Goal: Information Seeking & Learning: Learn about a topic

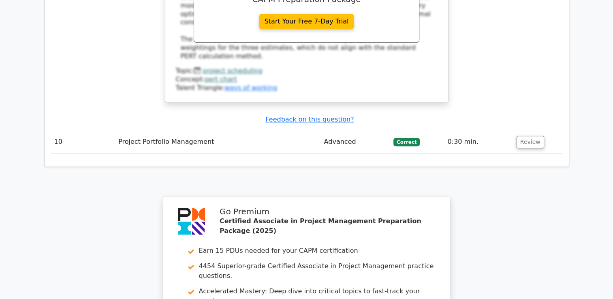
drag, startPoint x: 0, startPoint y: 0, endPoint x: 275, endPoint y: 269, distance: 385.0
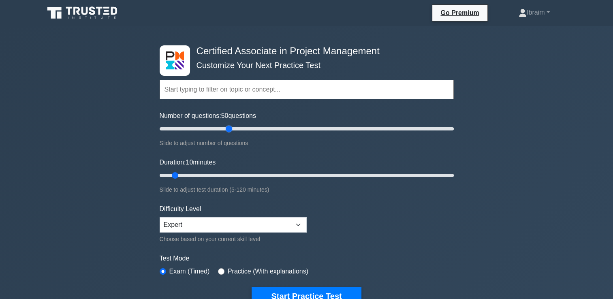
drag, startPoint x: 171, startPoint y: 129, endPoint x: 229, endPoint y: 135, distance: 58.6
type input "50"
click at [229, 134] on input "Number of questions: 50 questions" at bounding box center [307, 129] width 294 height 10
drag, startPoint x: 175, startPoint y: 176, endPoint x: 246, endPoint y: 174, distance: 70.6
type input "40"
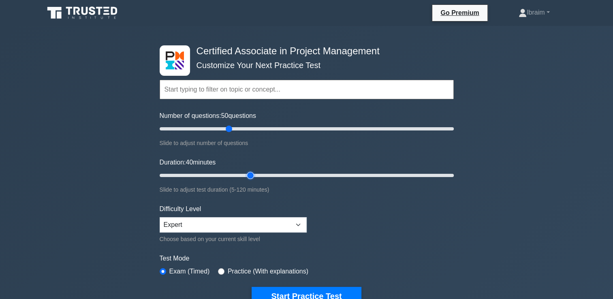
click at [246, 174] on input "Duration: 40 minutes" at bounding box center [307, 176] width 294 height 10
click at [299, 222] on select "Beginner Intermediate Expert" at bounding box center [233, 224] width 147 height 15
select select "intermediate"
click at [160, 217] on select "Beginner Intermediate Expert" at bounding box center [233, 224] width 147 height 15
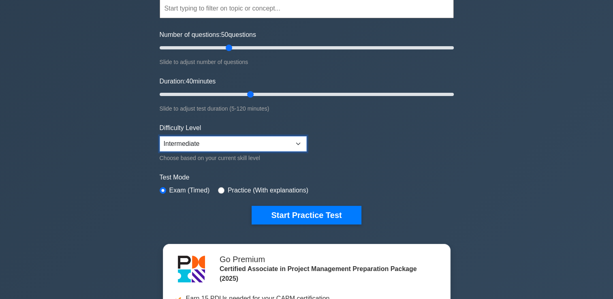
scroll to position [41, 0]
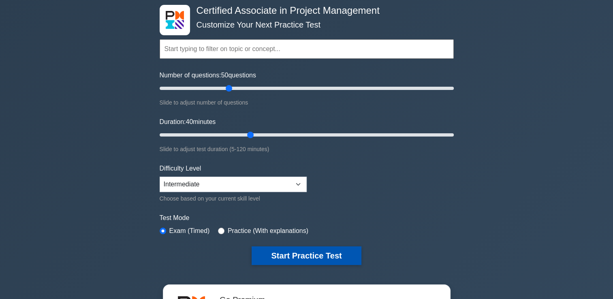
click at [321, 255] on button "Start Practice Test" at bounding box center [306, 255] width 109 height 19
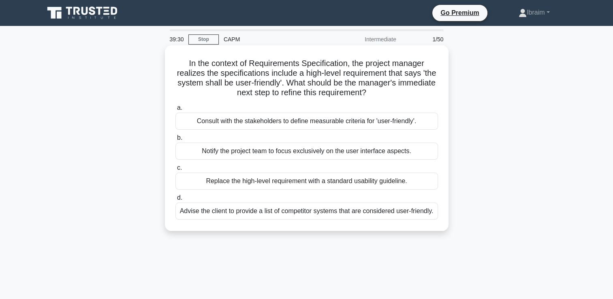
click at [326, 123] on div "Consult with the stakeholders to define measurable criteria for 'user-friendly'." at bounding box center [307, 121] width 263 height 17
click at [176, 111] on input "a. Consult with the stakeholders to define measurable criteria for 'user-friend…" at bounding box center [176, 107] width 0 height 5
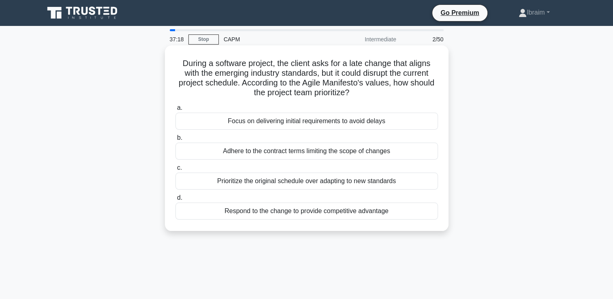
click at [305, 156] on div "Adhere to the contract terms limiting the scope of changes" at bounding box center [307, 151] width 263 height 17
click at [176, 141] on input "b. Adhere to the contract terms limiting the scope of changes" at bounding box center [176, 137] width 0 height 5
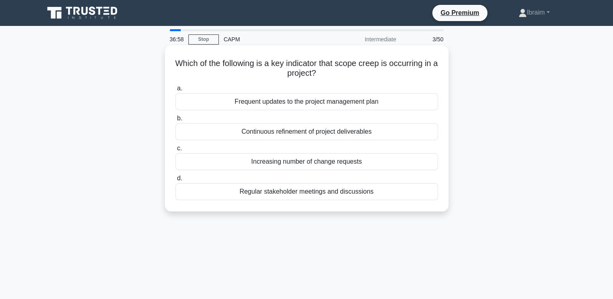
click at [364, 134] on div "Continuous refinement of project deliverables" at bounding box center [307, 131] width 263 height 17
click at [176, 121] on input "b. Continuous refinement of project deliverables" at bounding box center [176, 118] width 0 height 5
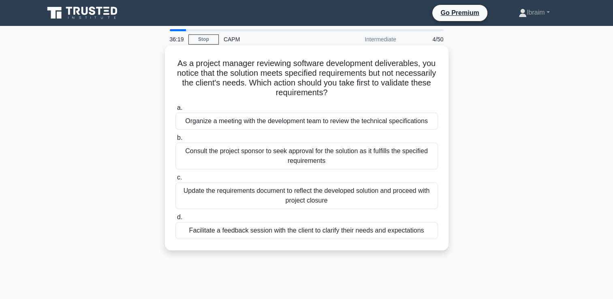
click at [405, 232] on div "Facilitate a feedback session with the client to clarify their needs and expect…" at bounding box center [307, 230] width 263 height 17
click at [176, 220] on input "d. Facilitate a feedback session with the client to clarify their needs and exp…" at bounding box center [176, 217] width 0 height 5
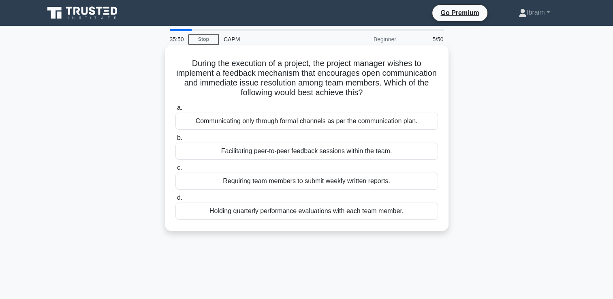
click at [386, 153] on div "Facilitating peer-to-peer feedback sessions within the team." at bounding box center [307, 151] width 263 height 17
click at [176, 141] on input "b. Facilitating peer-to-peer feedback sessions within the team." at bounding box center [176, 137] width 0 height 5
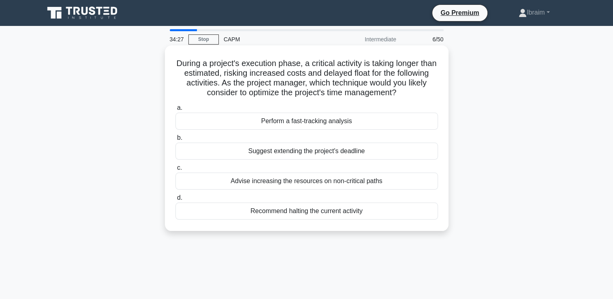
click at [332, 123] on div "Perform a fast-tracking analysis" at bounding box center [307, 121] width 263 height 17
click at [176, 111] on input "a. Perform a fast-tracking analysis" at bounding box center [176, 107] width 0 height 5
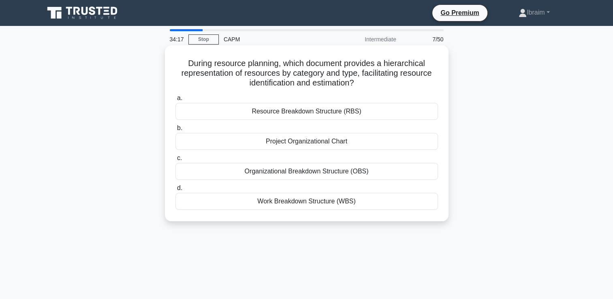
click at [348, 113] on div "Resource Breakdown Structure (RBS)" at bounding box center [307, 111] width 263 height 17
click at [176, 101] on input "a. Resource Breakdown Structure (RBS)" at bounding box center [176, 98] width 0 height 5
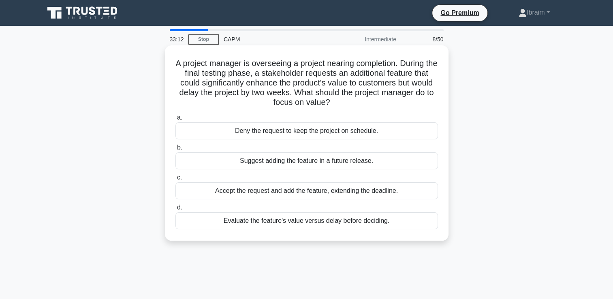
click at [321, 225] on div "Evaluate the feature's value versus delay before deciding." at bounding box center [307, 220] width 263 height 17
click at [176, 210] on input "d. Evaluate the feature's value versus delay before deciding." at bounding box center [176, 207] width 0 height 5
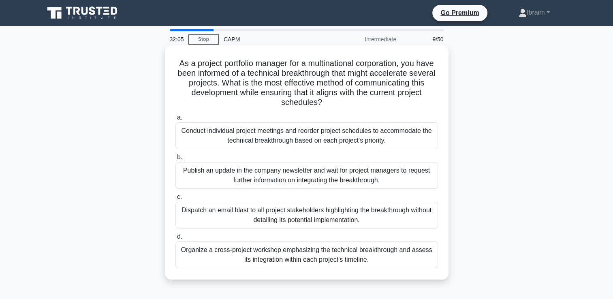
click at [329, 255] on div "Organize a cross-project workshop emphasizing the technical breakthrough and as…" at bounding box center [307, 255] width 263 height 27
click at [176, 240] on input "d. Organize a cross-project workshop emphasizing the technical breakthrough and…" at bounding box center [176, 236] width 0 height 5
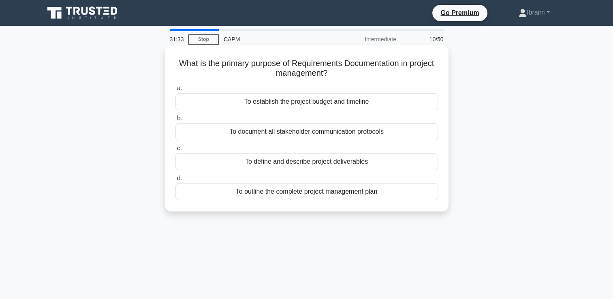
click at [342, 165] on div "To define and describe project deliverables" at bounding box center [307, 161] width 263 height 17
click at [176, 151] on input "c. To define and describe project deliverables" at bounding box center [176, 148] width 0 height 5
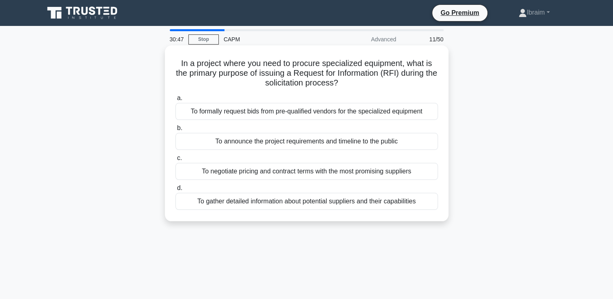
click at [323, 144] on div "To announce the project requirements and timeline to the public" at bounding box center [307, 141] width 263 height 17
click at [176, 131] on input "b. To announce the project requirements and timeline to the public" at bounding box center [176, 128] width 0 height 5
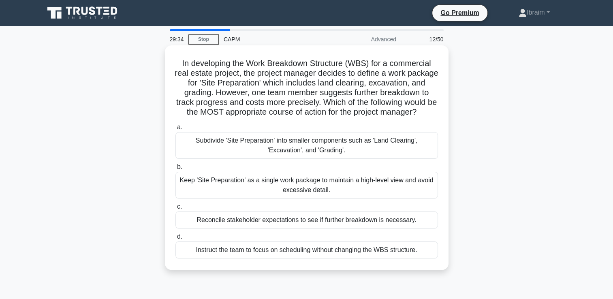
click at [359, 229] on div "Reconcile stakeholder expectations to see if further breakdown is necessary." at bounding box center [307, 220] width 263 height 17
click at [176, 210] on input "c. Reconcile stakeholder expectations to see if further breakdown is necessary." at bounding box center [176, 206] width 0 height 5
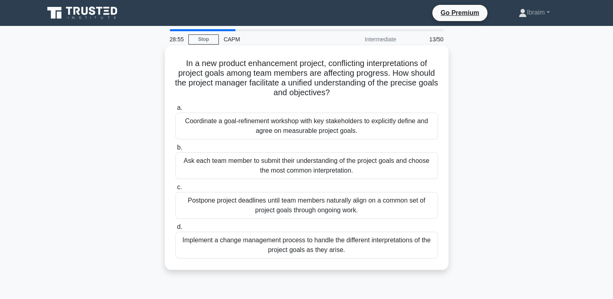
click at [407, 132] on div "Coordinate a goal-refinement workshop with key stakeholders to explicitly defin…" at bounding box center [307, 126] width 263 height 27
click at [176, 111] on input "a. Coordinate a goal-refinement workshop with key stakeholders to explicitly de…" at bounding box center [176, 107] width 0 height 5
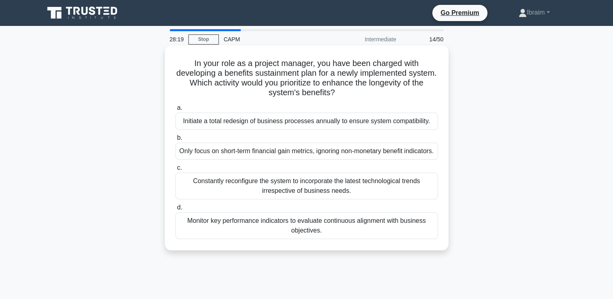
click at [317, 237] on div "Monitor key performance indicators to evaluate continuous alignment with busine…" at bounding box center [307, 225] width 263 height 27
click at [176, 210] on input "d. Monitor key performance indicators to evaluate continuous alignment with bus…" at bounding box center [176, 207] width 0 height 5
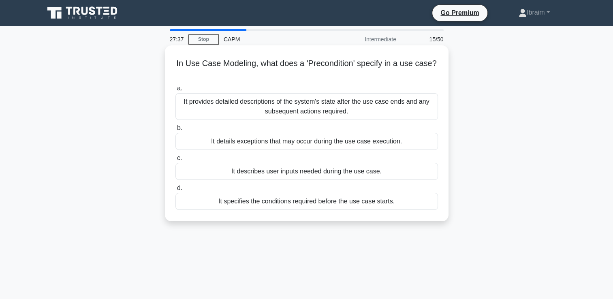
click at [374, 203] on div "It specifies the conditions required before the use case starts." at bounding box center [307, 201] width 263 height 17
click at [176, 191] on input "d. It specifies the conditions required before the use case starts." at bounding box center [176, 188] width 0 height 5
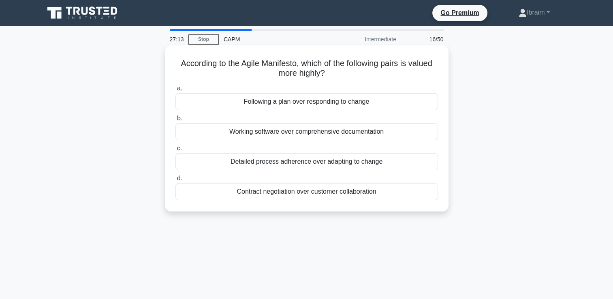
click at [314, 135] on div "Working software over comprehensive documentation" at bounding box center [307, 131] width 263 height 17
click at [176, 121] on input "b. Working software over comprehensive documentation" at bounding box center [176, 118] width 0 height 5
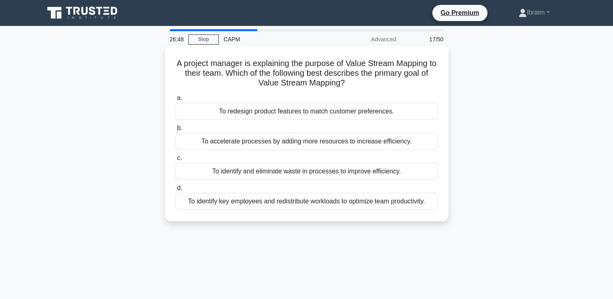
click at [396, 174] on div "To identify and eliminate waste in processes to improve efficiency." at bounding box center [307, 171] width 263 height 17
click at [176, 161] on input "c. To identify and eliminate waste in processes to improve efficiency." at bounding box center [176, 158] width 0 height 5
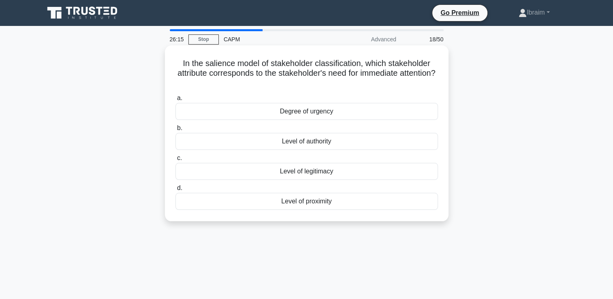
click at [306, 144] on div "Level of authority" at bounding box center [307, 141] width 263 height 17
click at [176, 131] on input "b. Level of authority" at bounding box center [176, 128] width 0 height 5
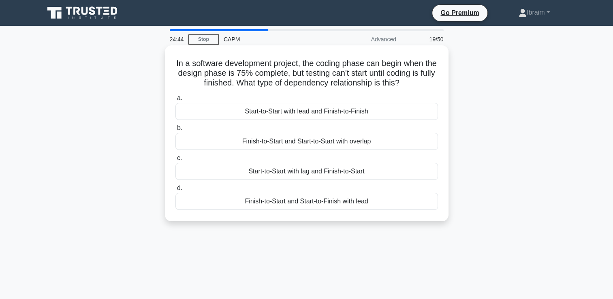
click at [285, 173] on div "Start-to-Start with lag and Finish-to-Start" at bounding box center [307, 171] width 263 height 17
click at [176, 161] on input "c. Start-to-Start with lag and Finish-to-Start" at bounding box center [176, 158] width 0 height 5
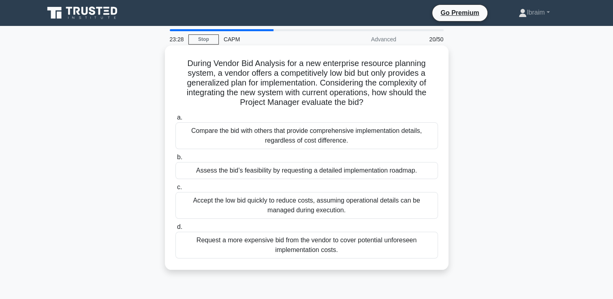
click at [266, 174] on div "Assess the bid’s feasibility by requesting a detailed implementation roadmap." at bounding box center [307, 170] width 263 height 17
click at [176, 160] on input "b. Assess the bid’s feasibility by requesting a detailed implementation roadmap." at bounding box center [176, 157] width 0 height 5
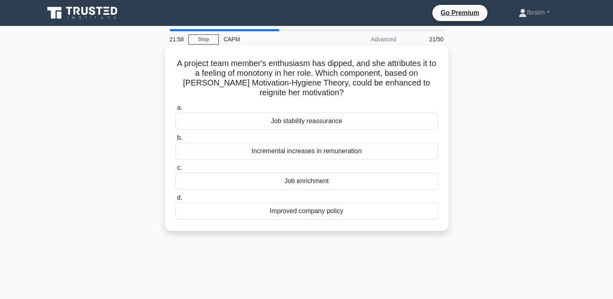
click at [314, 182] on div "Job enrichment" at bounding box center [307, 181] width 263 height 17
click at [176, 171] on input "c. Job enrichment" at bounding box center [176, 167] width 0 height 5
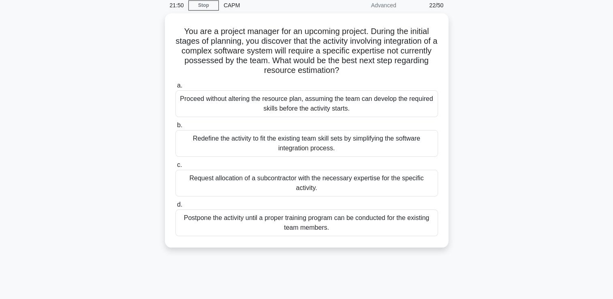
scroll to position [41, 0]
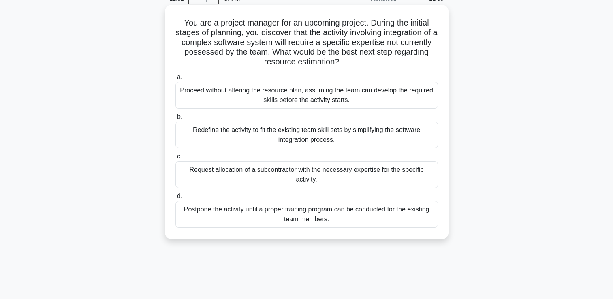
click at [363, 171] on div "Request allocation of a subcontractor with the necessary expertise for the spec…" at bounding box center [307, 174] width 263 height 27
click at [176, 159] on input "c. Request allocation of a subcontractor with the necessary expertise for the s…" at bounding box center [176, 156] width 0 height 5
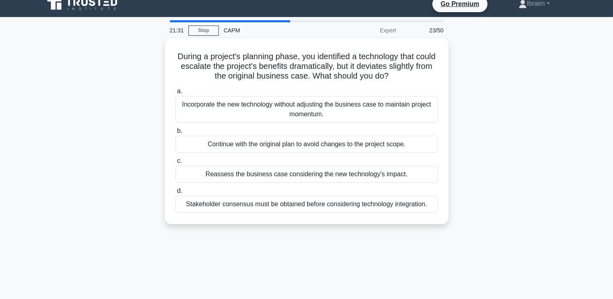
scroll to position [0, 0]
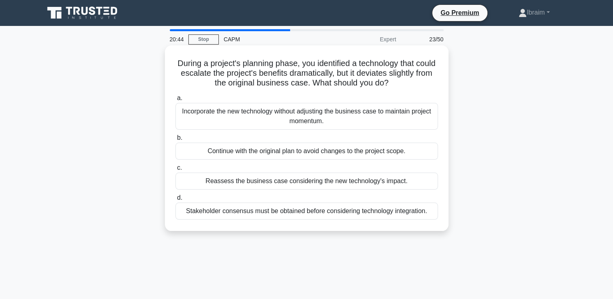
click at [391, 182] on div "Reassess the business case considering the new technology's impact." at bounding box center [307, 181] width 263 height 17
click at [176, 171] on input "c. Reassess the business case considering the new technology's impact." at bounding box center [176, 167] width 0 height 5
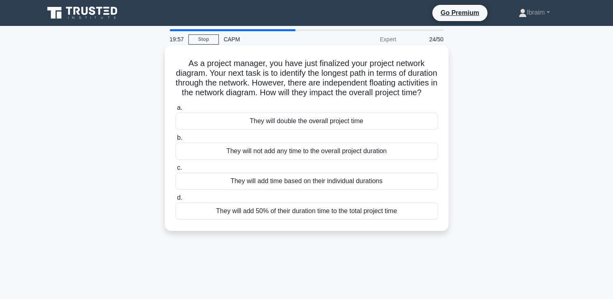
click at [358, 190] on div "They will add time based on their individual durations" at bounding box center [307, 181] width 263 height 17
click at [176, 171] on input "c. They will add time based on their individual durations" at bounding box center [176, 167] width 0 height 5
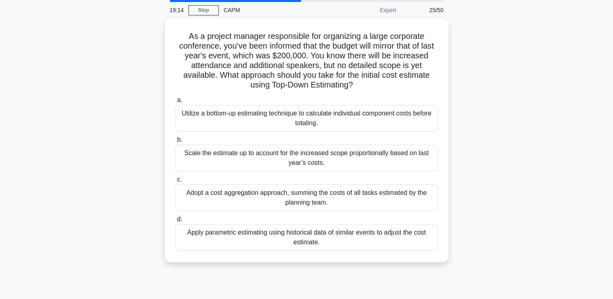
scroll to position [41, 0]
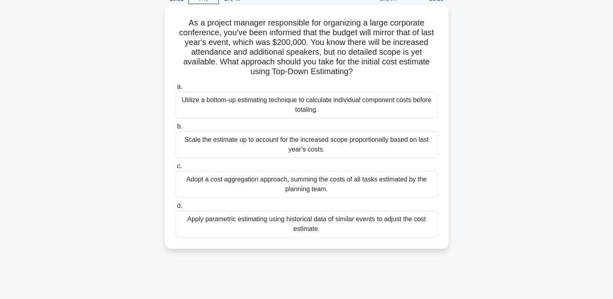
click at [310, 103] on div "Utilize a bottom-up estimating technique to calculate individual component cost…" at bounding box center [307, 105] width 263 height 27
click at [176, 90] on input "a. Utilize a bottom-up estimating technique to calculate individual component c…" at bounding box center [176, 86] width 0 height 5
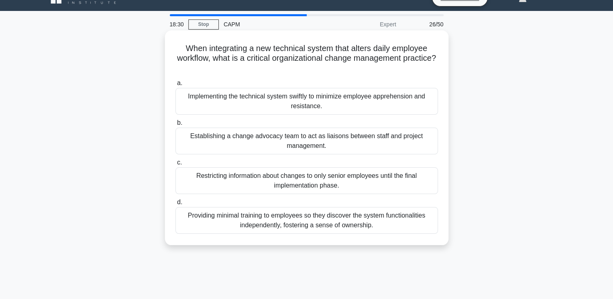
scroll to position [0, 0]
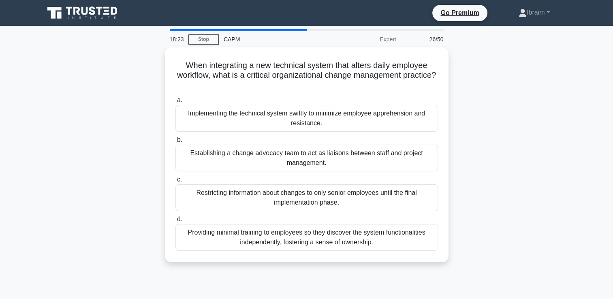
click at [488, 150] on div "When integrating a new technical system that alters daily employee workflow, wh…" at bounding box center [306, 159] width 535 height 225
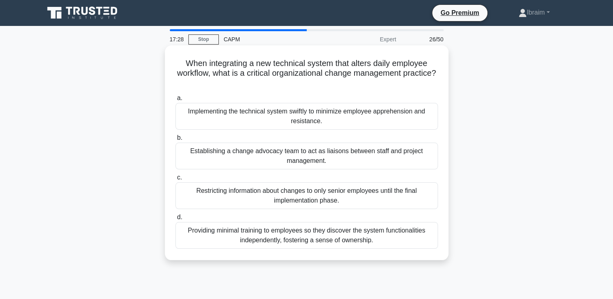
click at [354, 118] on div "Implementing the technical system swiftly to minimize employee apprehension and…" at bounding box center [307, 116] width 263 height 27
click at [176, 101] on input "a. Implementing the technical system swiftly to minimize employee apprehension …" at bounding box center [176, 98] width 0 height 5
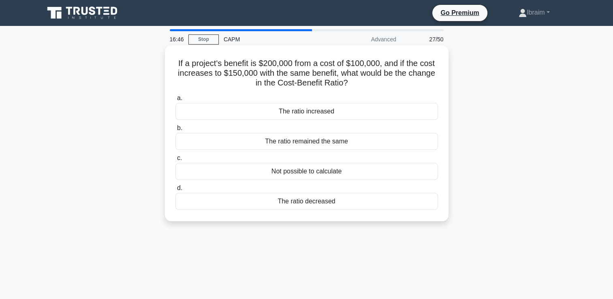
click at [331, 112] on div "The ratio increased" at bounding box center [307, 111] width 263 height 17
click at [176, 101] on input "a. The ratio increased" at bounding box center [176, 98] width 0 height 5
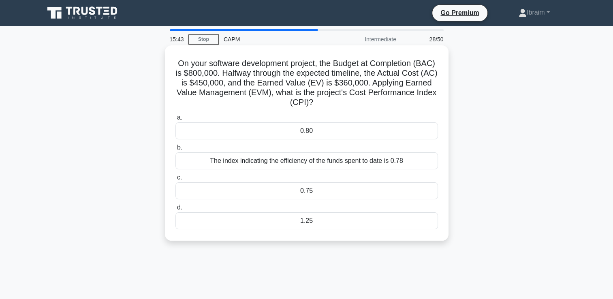
click at [311, 132] on div "0.80" at bounding box center [307, 130] width 263 height 17
click at [176, 120] on input "a. 0.80" at bounding box center [176, 117] width 0 height 5
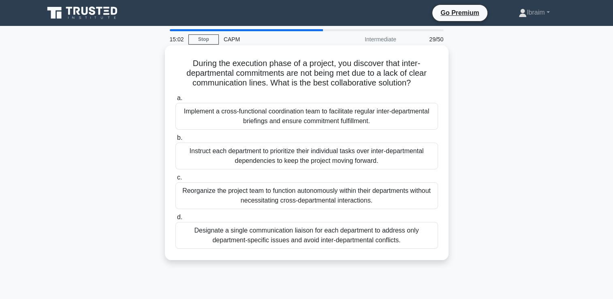
click at [324, 117] on div "Implement a cross-functional coordination team to facilitate regular inter-depa…" at bounding box center [307, 116] width 263 height 27
click at [176, 101] on input "a. Implement a cross-functional coordination team to facilitate regular inter-d…" at bounding box center [176, 98] width 0 height 5
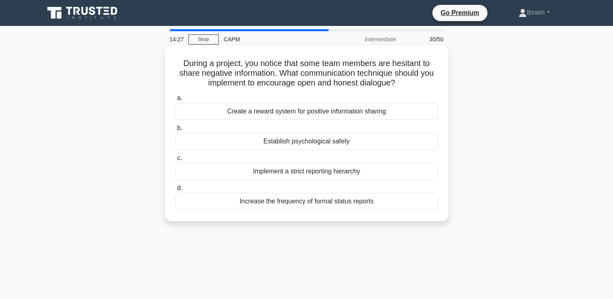
click at [328, 143] on div "Establish psychological safety" at bounding box center [307, 141] width 263 height 17
click at [176, 131] on input "b. Establish psychological safety" at bounding box center [176, 128] width 0 height 5
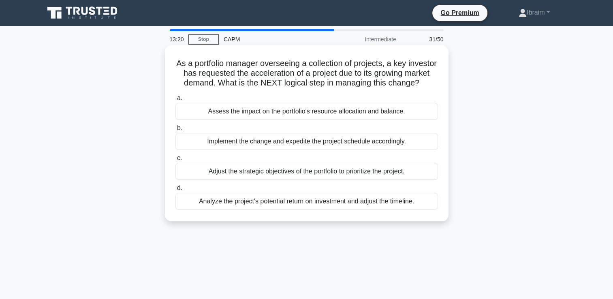
click at [341, 120] on div "Assess the impact on the portfolio's resource allocation and balance." at bounding box center [307, 111] width 263 height 17
click at [176, 101] on input "a. Assess the impact on the portfolio's resource allocation and balance." at bounding box center [176, 98] width 0 height 5
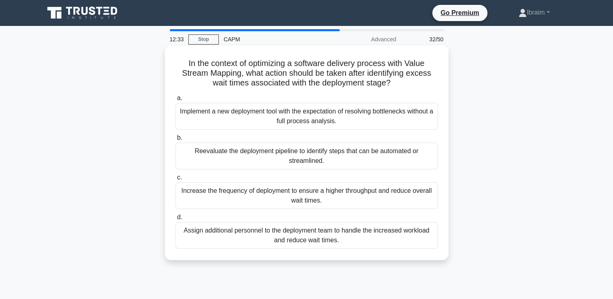
click at [331, 158] on div "Reevaluate the deployment pipeline to identify steps that can be automated or s…" at bounding box center [307, 156] width 263 height 27
click at [176, 141] on input "b. Reevaluate the deployment pipeline to identify steps that can be automated o…" at bounding box center [176, 137] width 0 height 5
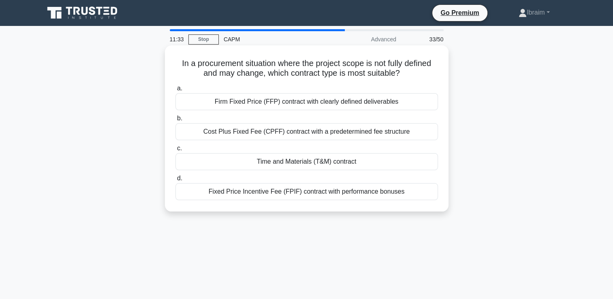
click at [342, 163] on div "Time and Materials (T&M) contract" at bounding box center [307, 161] width 263 height 17
click at [176, 151] on input "c. Time and Materials (T&M) contract" at bounding box center [176, 148] width 0 height 5
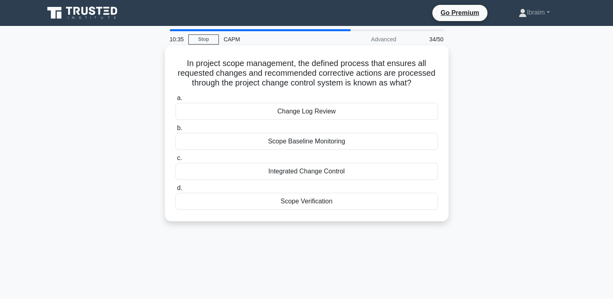
click at [294, 174] on div "Integrated Change Control" at bounding box center [307, 171] width 263 height 17
click at [176, 161] on input "c. Integrated Change Control" at bounding box center [176, 158] width 0 height 5
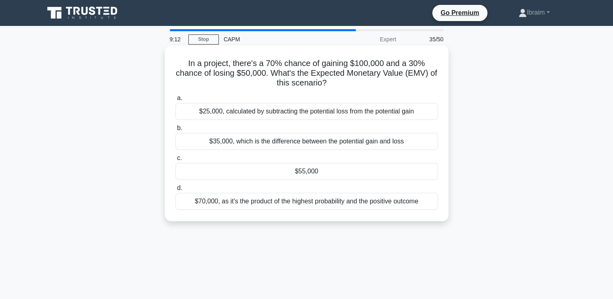
click at [318, 173] on div "$55,000" at bounding box center [307, 171] width 263 height 17
click at [176, 161] on input "c. $55,000" at bounding box center [176, 158] width 0 height 5
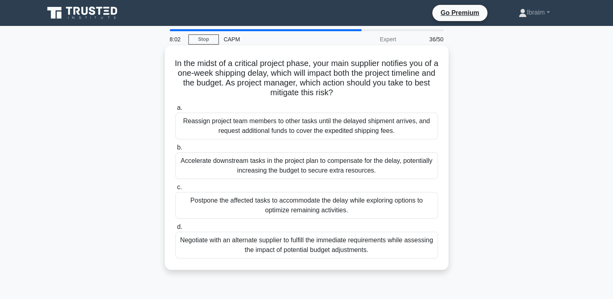
click at [351, 164] on div "Accelerate downstream tasks in the project plan to compensate for the delay, po…" at bounding box center [307, 165] width 263 height 27
click at [176, 150] on input "b. Accelerate downstream tasks in the project plan to compensate for the delay,…" at bounding box center [176, 147] width 0 height 5
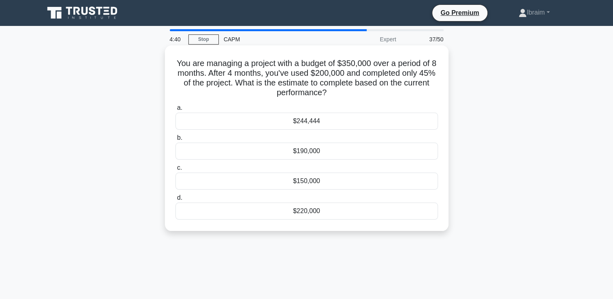
click at [313, 150] on div "$190,000" at bounding box center [307, 151] width 263 height 17
click at [176, 141] on input "b. $190,000" at bounding box center [176, 137] width 0 height 5
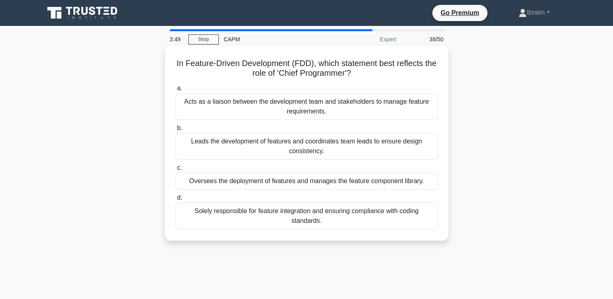
click at [341, 146] on div "Leads the development of features and coordinates team leads to ensure design c…" at bounding box center [307, 146] width 263 height 27
click at [176, 131] on input "b. Leads the development of features and coordinates team leads to ensure desig…" at bounding box center [176, 128] width 0 height 5
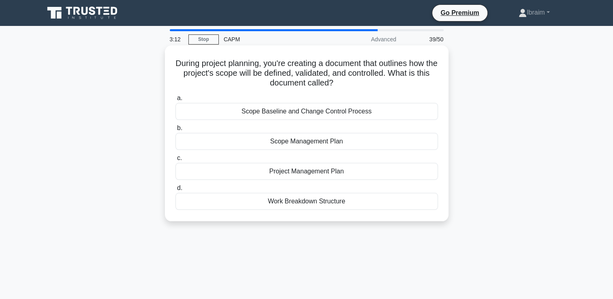
click at [329, 141] on div "Scope Management Plan" at bounding box center [307, 141] width 263 height 17
click at [176, 131] on input "b. Scope Management Plan" at bounding box center [176, 128] width 0 height 5
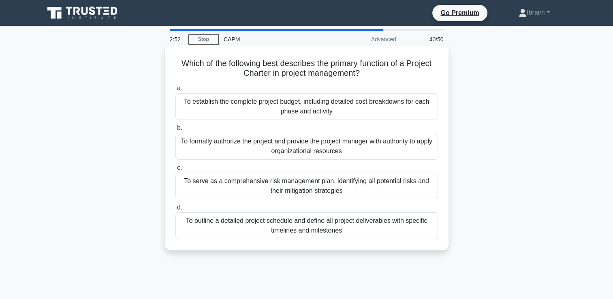
click at [342, 147] on div "To formally authorize the project and provide the project manager with authorit…" at bounding box center [307, 146] width 263 height 27
click at [176, 131] on input "b. To formally authorize the project and provide the project manager with autho…" at bounding box center [176, 128] width 0 height 5
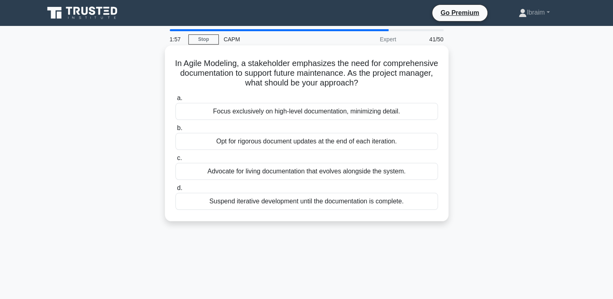
click at [375, 176] on div "Advocate for living documentation that evolves alongside the system." at bounding box center [307, 171] width 263 height 17
click at [176, 161] on input "c. Advocate for living documentation that evolves alongside the system." at bounding box center [176, 158] width 0 height 5
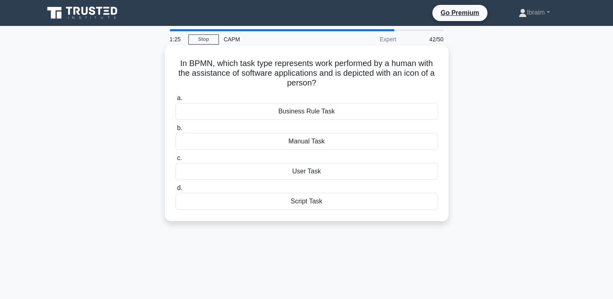
click at [316, 174] on div "User Task" at bounding box center [307, 171] width 263 height 17
click at [176, 161] on input "c. User Task" at bounding box center [176, 158] width 0 height 5
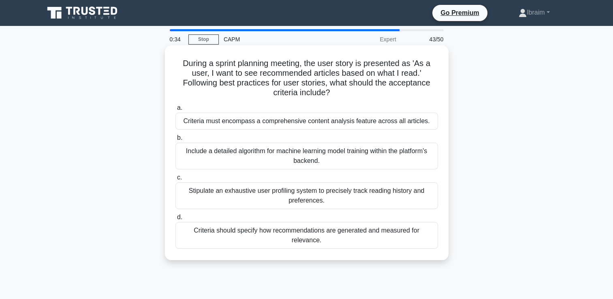
click at [398, 232] on div "Criteria should specify how recommendations are generated and measured for rele…" at bounding box center [307, 235] width 263 height 27
click at [176, 220] on input "d. Criteria should specify how recommendations are generated and measured for r…" at bounding box center [176, 217] width 0 height 5
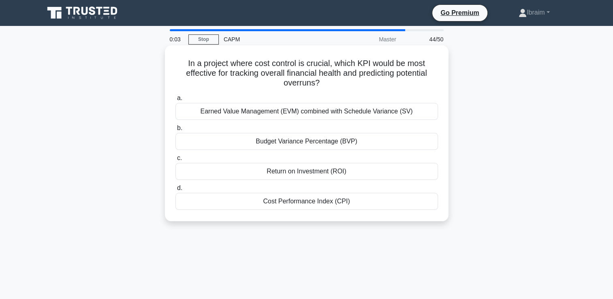
click at [371, 114] on div "Earned Value Management (EVM) combined with Schedule Variance (SV)" at bounding box center [307, 111] width 263 height 17
click at [176, 101] on input "a. Earned Value Management (EVM) combined with Schedule Variance (SV)" at bounding box center [176, 98] width 0 height 5
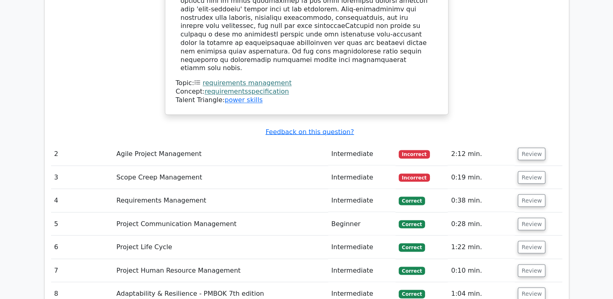
scroll to position [1419, 0]
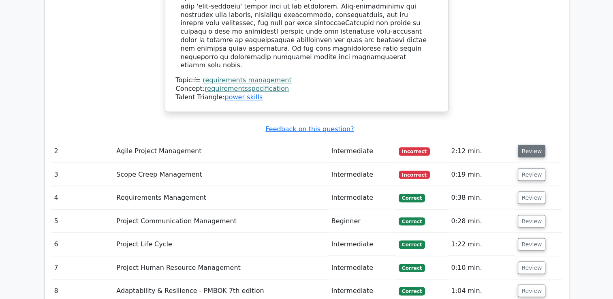
click at [527, 145] on button "Review" at bounding box center [532, 151] width 28 height 13
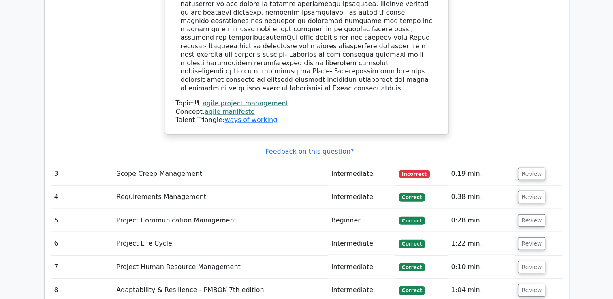
scroll to position [1784, 0]
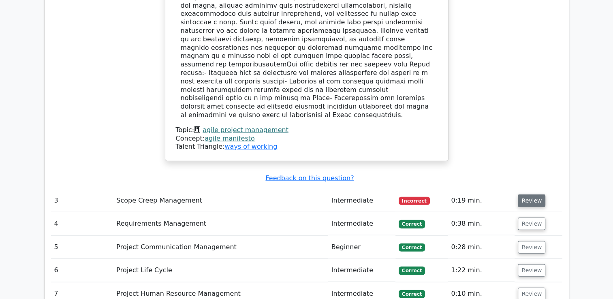
click at [535, 195] on button "Review" at bounding box center [532, 201] width 28 height 13
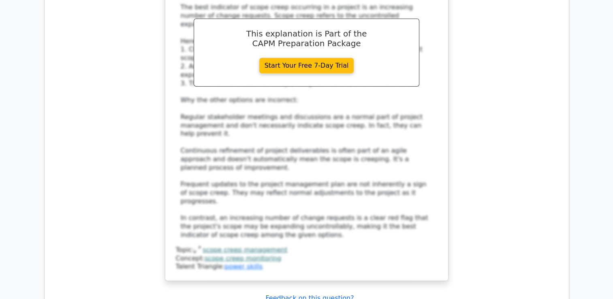
scroll to position [2270, 0]
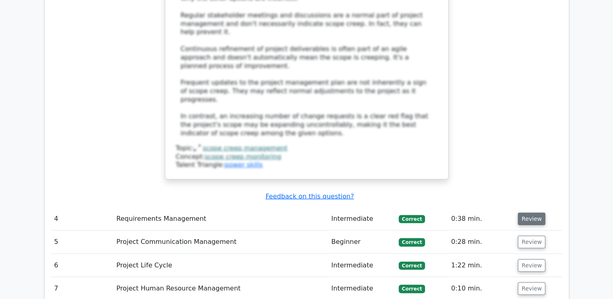
click at [534, 213] on button "Review" at bounding box center [532, 219] width 28 height 13
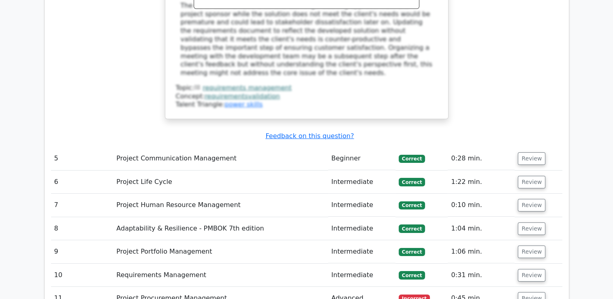
scroll to position [2838, 0]
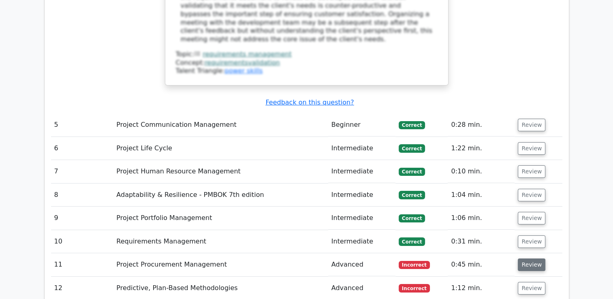
click at [533, 259] on button "Review" at bounding box center [532, 265] width 28 height 13
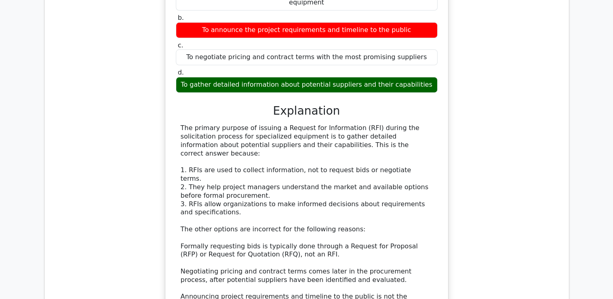
scroll to position [3324, 0]
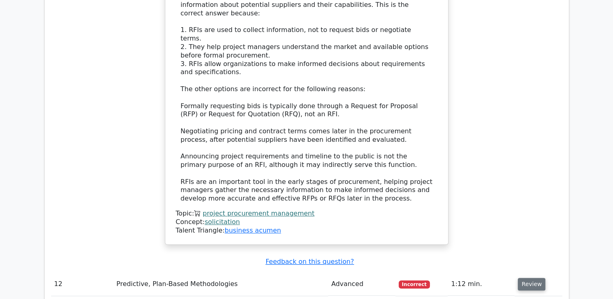
click at [526, 278] on button "Review" at bounding box center [532, 284] width 28 height 13
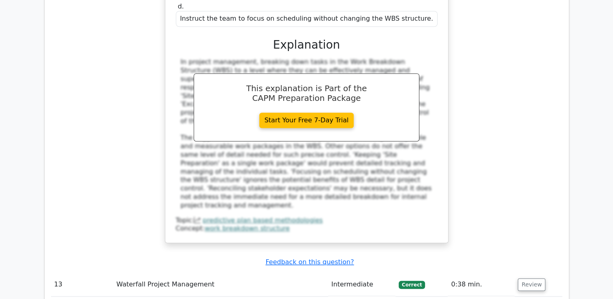
scroll to position [3810, 0]
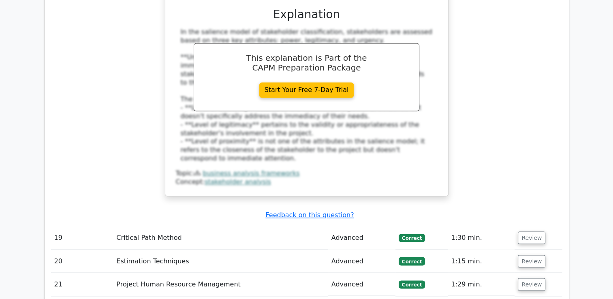
scroll to position [4378, 0]
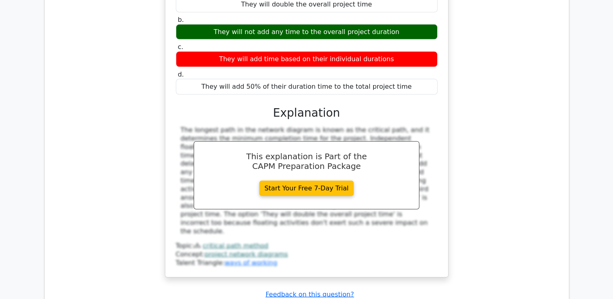
scroll to position [4824, 0]
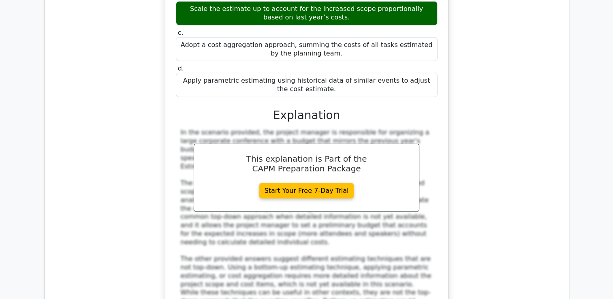
scroll to position [5310, 0]
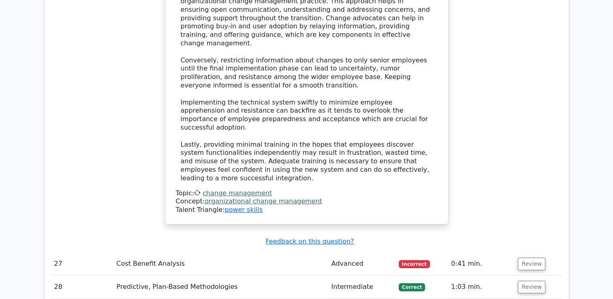
scroll to position [5797, 0]
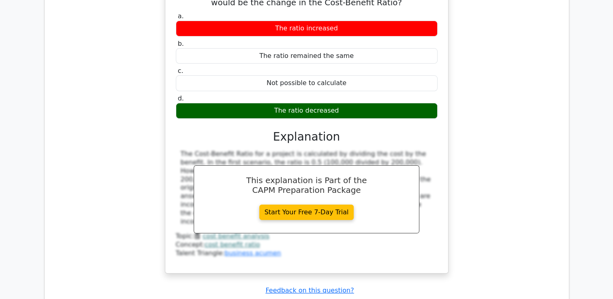
scroll to position [6283, 0]
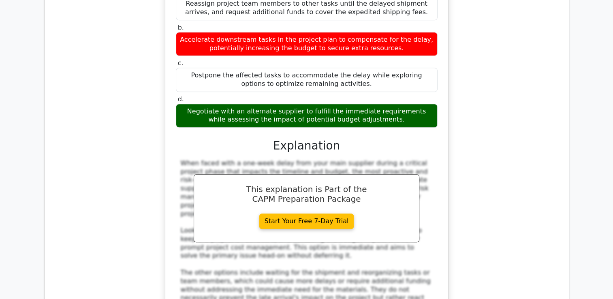
scroll to position [6851, 0]
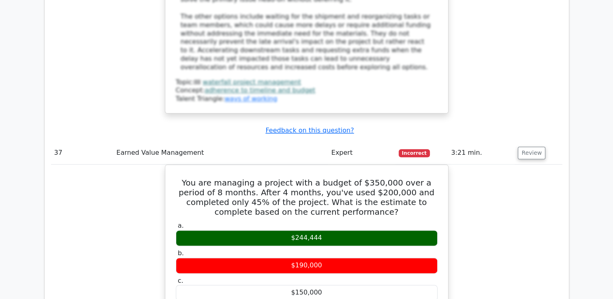
scroll to position [7216, 0]
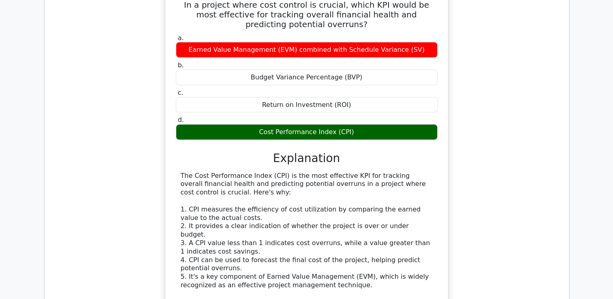
scroll to position [8038, 0]
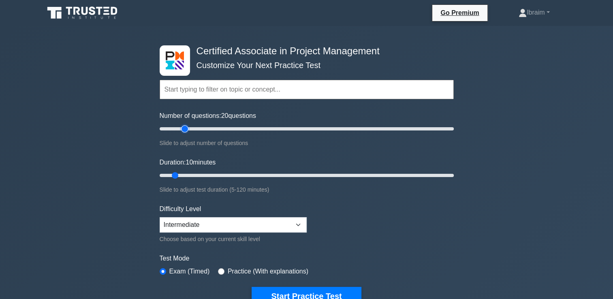
drag, startPoint x: 170, startPoint y: 129, endPoint x: 183, endPoint y: 125, distance: 13.6
type input "20"
click at [183, 125] on input "Number of questions: 20 questions" at bounding box center [307, 129] width 294 height 10
drag, startPoint x: 175, startPoint y: 176, endPoint x: 195, endPoint y: 173, distance: 20.9
type input "20"
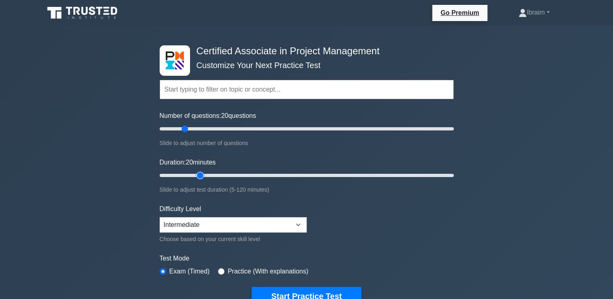
click at [195, 173] on input "Duration: 20 minutes" at bounding box center [307, 176] width 294 height 10
click at [276, 293] on button "Start Practice Test" at bounding box center [306, 296] width 109 height 19
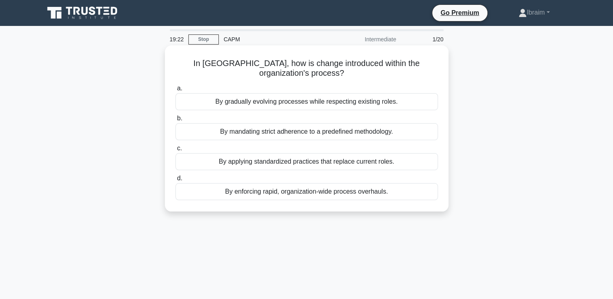
click at [279, 105] on div "By gradually evolving processes while respecting existing roles." at bounding box center [307, 101] width 263 height 17
click at [176, 91] on input "a. By gradually evolving processes while respecting existing roles." at bounding box center [176, 88] width 0 height 5
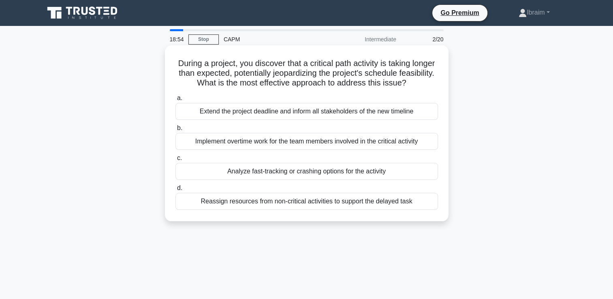
click at [352, 174] on div "Analyze fast-tracking or crashing options for the activity" at bounding box center [307, 171] width 263 height 17
click at [176, 161] on input "c. Analyze fast-tracking or crashing options for the activity" at bounding box center [176, 158] width 0 height 5
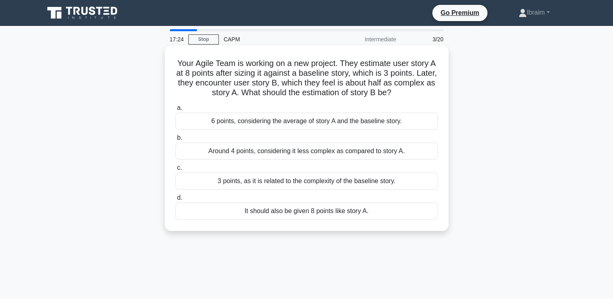
click at [347, 154] on div "Around 4 points, considering it less complex as compared to story A." at bounding box center [307, 151] width 263 height 17
click at [176, 141] on input "b. Around 4 points, considering it less complex as compared to story A." at bounding box center [176, 137] width 0 height 5
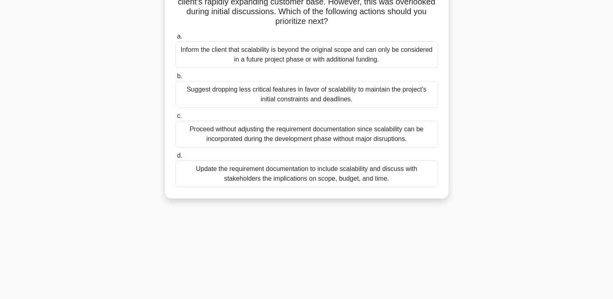
scroll to position [41, 0]
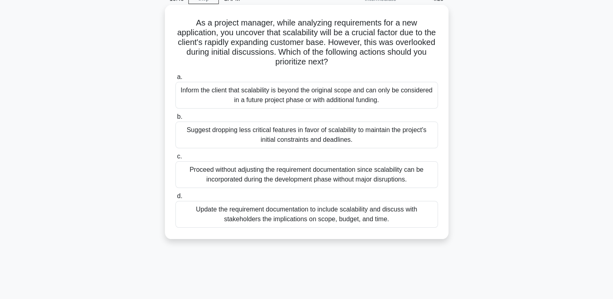
click at [346, 103] on div "Inform the client that scalability is beyond the original scope and can only be…" at bounding box center [307, 95] width 263 height 27
click at [176, 80] on input "a. Inform the client that scalability is beyond the original scope and can only…" at bounding box center [176, 77] width 0 height 5
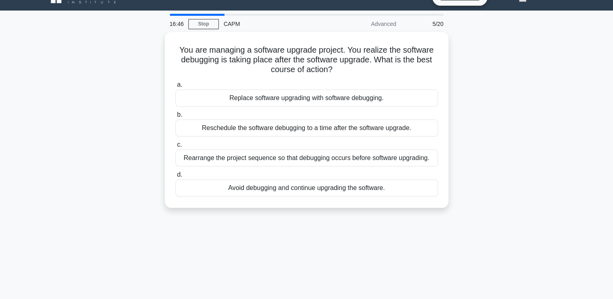
scroll to position [0, 0]
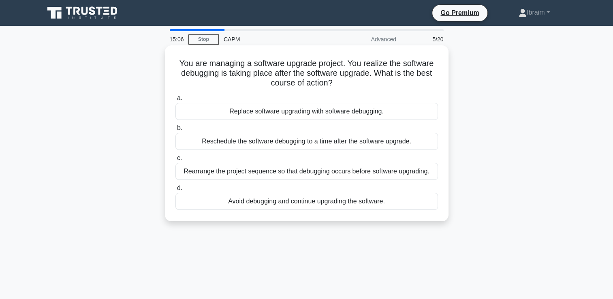
click at [299, 174] on div "Rearrange the project sequence so that debugging occurs before software upgradi…" at bounding box center [307, 171] width 263 height 17
click at [176, 161] on input "c. Rearrange the project sequence so that debugging occurs before software upgr…" at bounding box center [176, 158] width 0 height 5
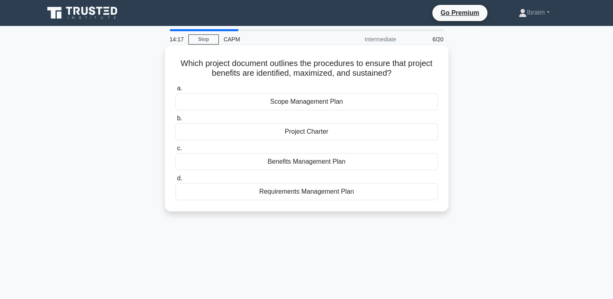
click at [320, 133] on div "Project Charter" at bounding box center [307, 131] width 263 height 17
click at [176, 121] on input "b. Project Charter" at bounding box center [176, 118] width 0 height 5
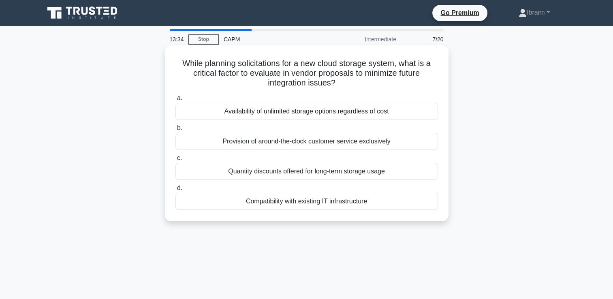
click at [358, 202] on div "Compatibility with existing IT infrastructure" at bounding box center [307, 201] width 263 height 17
click at [176, 191] on input "d. Compatibility with existing IT infrastructure" at bounding box center [176, 188] width 0 height 5
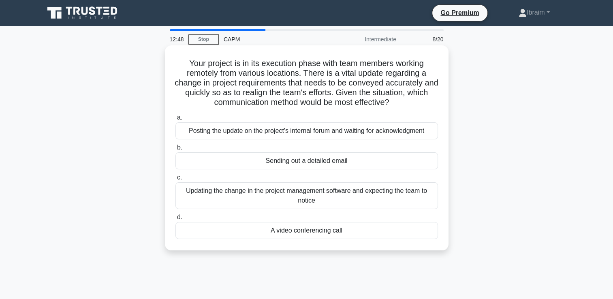
click at [330, 235] on div "A video conferencing call" at bounding box center [307, 230] width 263 height 17
click at [176, 220] on input "d. A video conferencing call" at bounding box center [176, 217] width 0 height 5
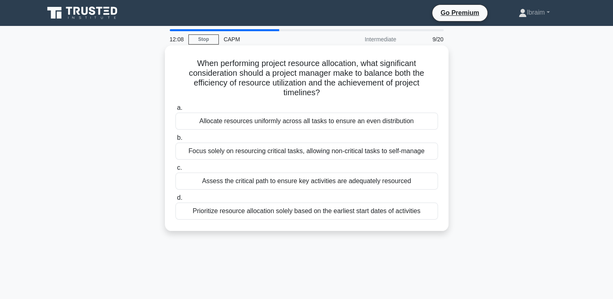
click at [380, 181] on div "Assess the critical path to ensure key activities are adequately resourced" at bounding box center [307, 181] width 263 height 17
click at [176, 171] on input "c. Assess the critical path to ensure key activities are adequately resourced" at bounding box center [176, 167] width 0 height 5
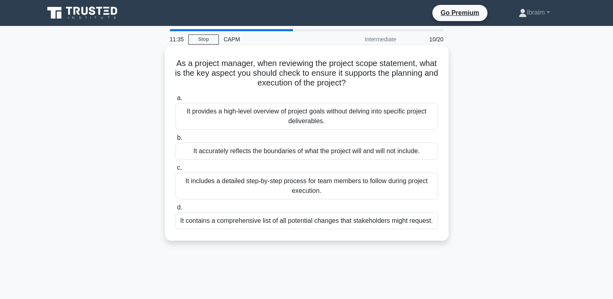
click at [363, 121] on div "It provides a high-level overview of project goals without delving into specifi…" at bounding box center [307, 116] width 263 height 27
click at [176, 101] on input "a. It provides a high-level overview of project goals without delving into spec…" at bounding box center [176, 98] width 0 height 5
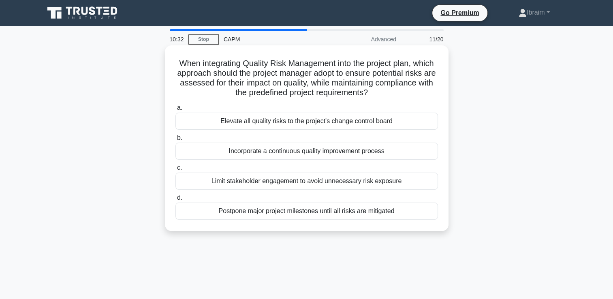
click at [358, 125] on div "Elevate all quality risks to the project's change control board" at bounding box center [307, 121] width 263 height 17
click at [176, 111] on input "a. Elevate all quality risks to the project's change control board" at bounding box center [176, 107] width 0 height 5
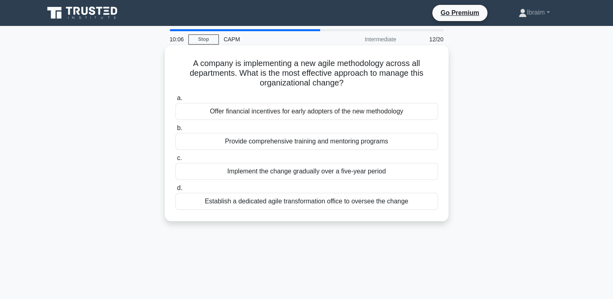
click at [345, 143] on div "Provide comprehensive training and mentoring programs" at bounding box center [307, 141] width 263 height 17
click at [176, 131] on input "b. Provide comprehensive training and mentoring programs" at bounding box center [176, 128] width 0 height 5
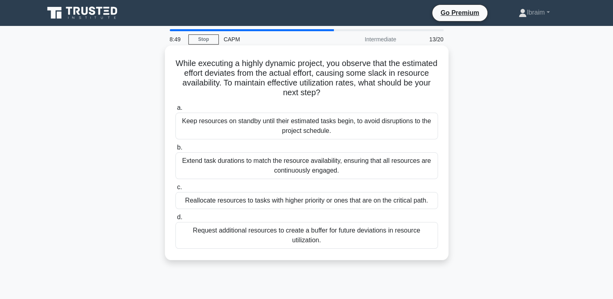
click at [307, 206] on div "Reallocate resources to tasks with higher priority or ones that are on the crit…" at bounding box center [307, 200] width 263 height 17
click at [176, 190] on input "c. Reallocate resources to tasks with higher priority or ones that are on the c…" at bounding box center [176, 187] width 0 height 5
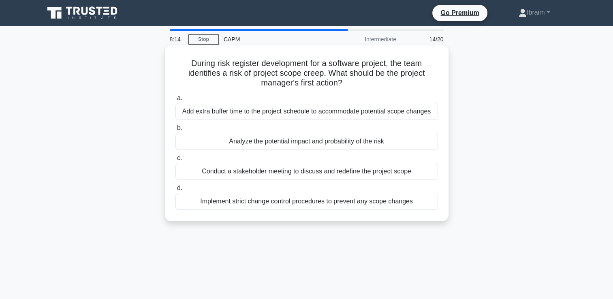
click at [331, 143] on div "Analyze the potential impact and probability of the risk" at bounding box center [307, 141] width 263 height 17
click at [176, 131] on input "b. Analyze the potential impact and probability of the risk" at bounding box center [176, 128] width 0 height 5
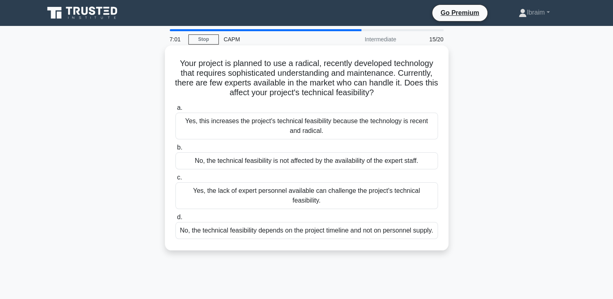
click at [351, 196] on div "Yes, the lack of expert personnel available can challenge the project's technic…" at bounding box center [307, 195] width 263 height 27
click at [176, 180] on input "c. Yes, the lack of expert personnel available can challenge the project's tech…" at bounding box center [176, 177] width 0 height 5
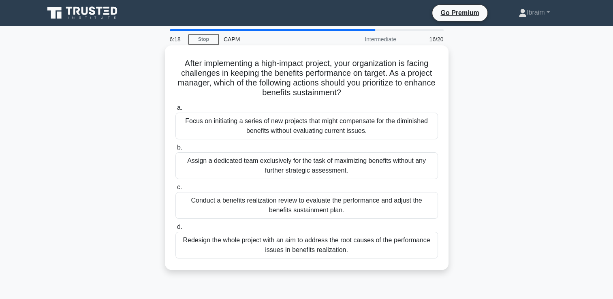
click at [336, 208] on div "Conduct a benefits realization review to evaluate the performance and adjust th…" at bounding box center [307, 205] width 263 height 27
click at [176, 190] on input "c. Conduct a benefits realization review to evaluate the performance and adjust…" at bounding box center [176, 187] width 0 height 5
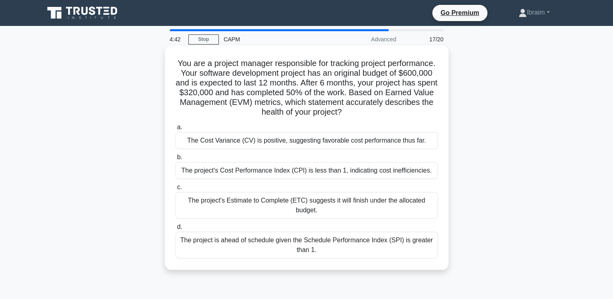
click at [410, 172] on div "The project's Cost Performance Index (CPI) is less than 1, indicating cost inef…" at bounding box center [307, 170] width 263 height 17
click at [176, 160] on input "b. The project's Cost Performance Index (CPI) is less than 1, indicating cost i…" at bounding box center [176, 157] width 0 height 5
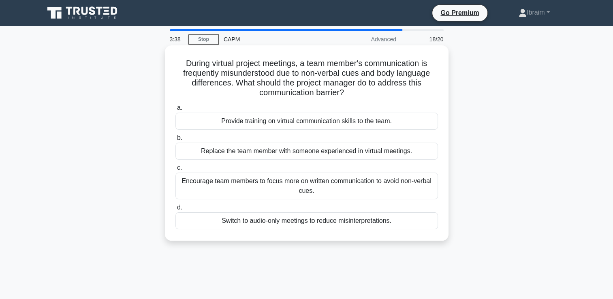
click at [365, 121] on div "Provide training on virtual communication skills to the team." at bounding box center [307, 121] width 263 height 17
click at [176, 111] on input "a. Provide training on virtual communication skills to the team." at bounding box center [176, 107] width 0 height 5
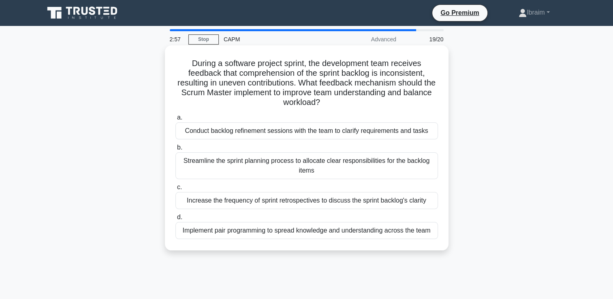
click at [399, 134] on div "Conduct backlog refinement sessions with the team to clarify requirements and t…" at bounding box center [307, 130] width 263 height 17
click at [176, 120] on input "a. Conduct backlog refinement sessions with the team to clarify requirements an…" at bounding box center [176, 117] width 0 height 5
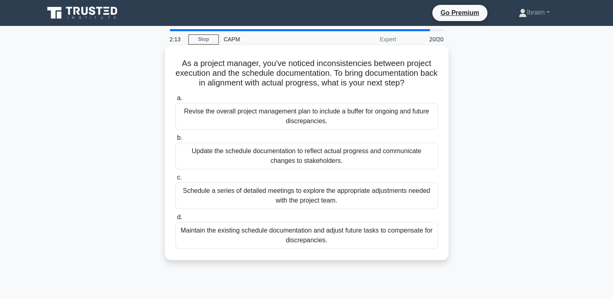
click at [324, 197] on div "Schedule a series of detailed meetings to explore the appropriate adjustments n…" at bounding box center [307, 195] width 263 height 27
click at [176, 180] on input "c. Schedule a series of detailed meetings to explore the appropriate adjustment…" at bounding box center [176, 177] width 0 height 5
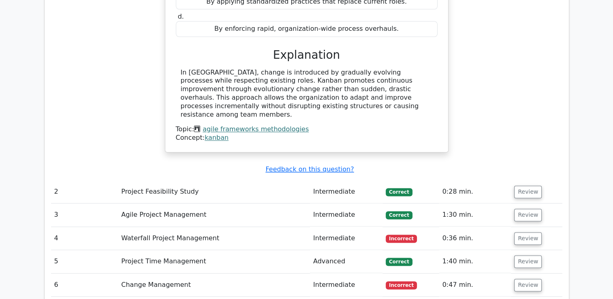
scroll to position [1054, 0]
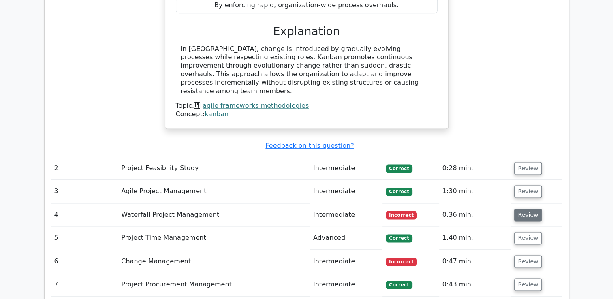
click at [519, 209] on button "Review" at bounding box center [528, 215] width 28 height 13
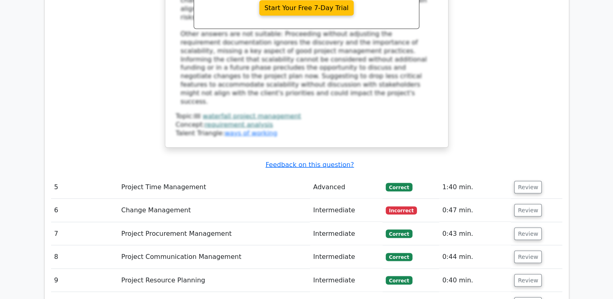
scroll to position [1581, 0]
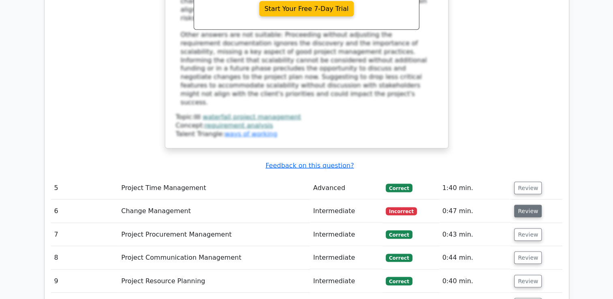
click at [517, 205] on button "Review" at bounding box center [528, 211] width 28 height 13
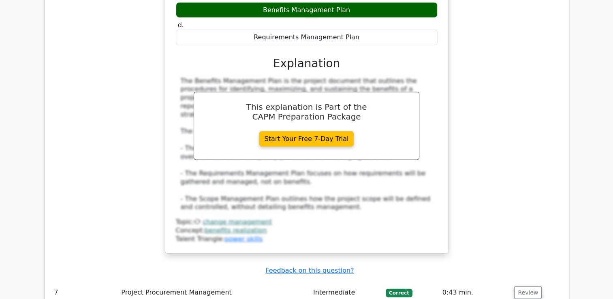
scroll to position [1986, 0]
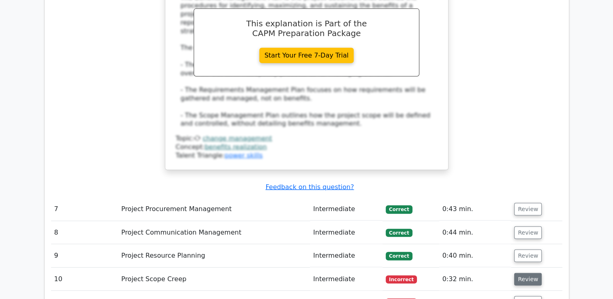
click at [526, 273] on button "Review" at bounding box center [528, 279] width 28 height 13
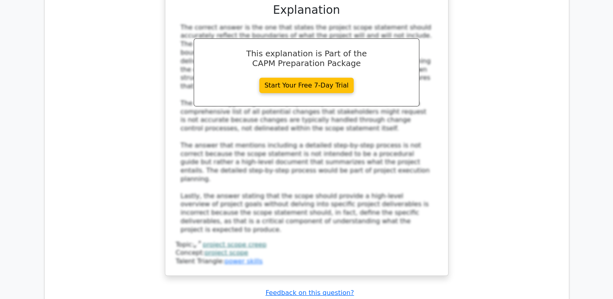
scroll to position [2594, 0]
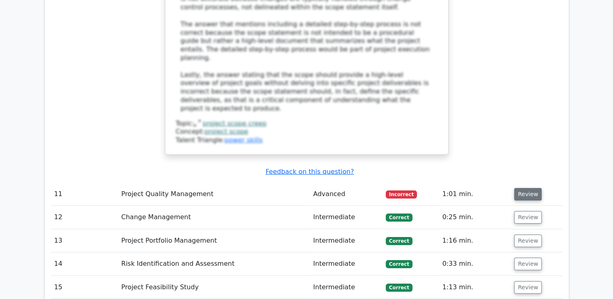
click at [527, 188] on button "Review" at bounding box center [528, 194] width 28 height 13
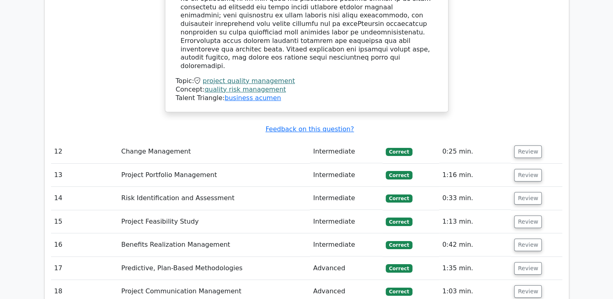
scroll to position [3121, 0]
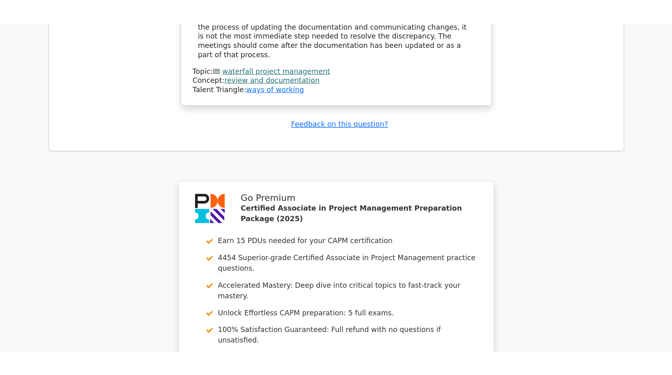
scroll to position [3804, 0]
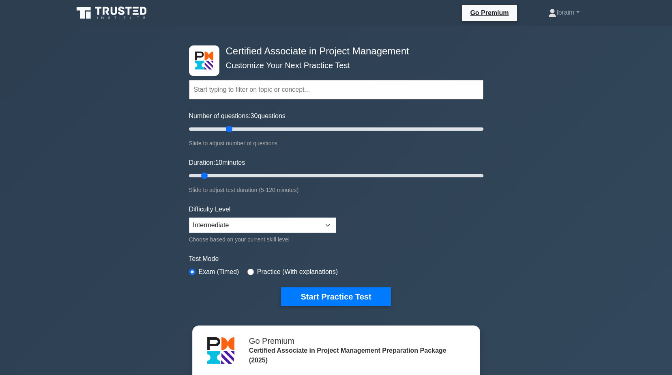
drag, startPoint x: 201, startPoint y: 129, endPoint x: 231, endPoint y: 134, distance: 30.5
type input "30"
click at [231, 134] on input "Number of questions: 30 questions" at bounding box center [336, 129] width 294 height 10
drag, startPoint x: 205, startPoint y: 176, endPoint x: 237, endPoint y: 176, distance: 31.6
type input "25"
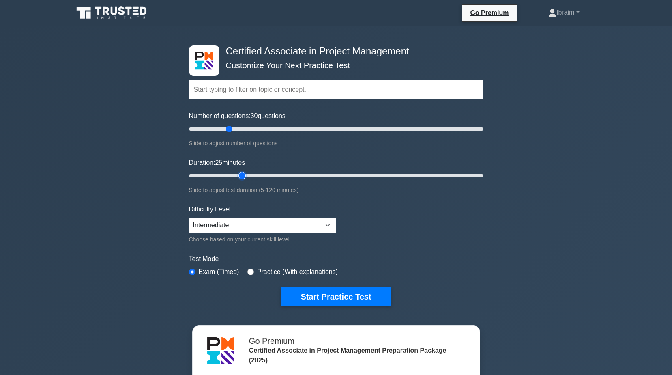
click at [237, 176] on input "Duration: 25 minutes" at bounding box center [336, 176] width 294 height 10
click at [321, 296] on button "Start Practice Test" at bounding box center [335, 296] width 109 height 19
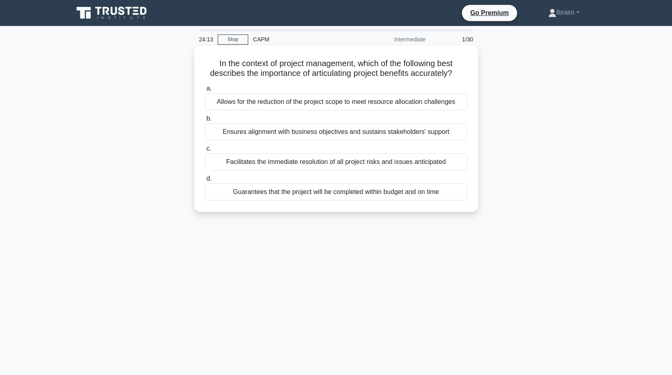
click at [326, 136] on div "Ensures alignment with business objectives and sustains stakeholders' support" at bounding box center [336, 131] width 263 height 17
click at [205, 121] on input "b. Ensures alignment with business objectives and sustains stakeholders' support" at bounding box center [205, 118] width 0 height 5
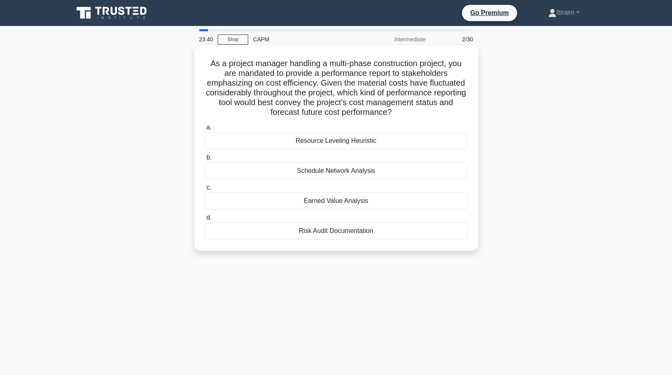
click at [361, 202] on div "Earned Value Analysis" at bounding box center [336, 200] width 263 height 17
click at [205, 190] on input "c. Earned Value Analysis" at bounding box center [205, 187] width 0 height 5
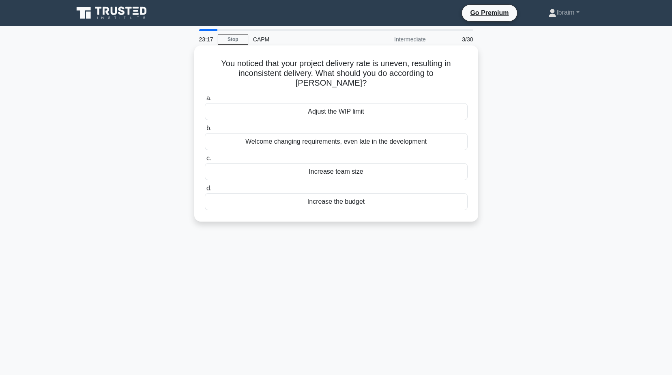
click at [352, 103] on div "Adjust the WIP limit" at bounding box center [336, 111] width 263 height 17
click at [205, 101] on input "a. Adjust the WIP limit" at bounding box center [205, 98] width 0 height 5
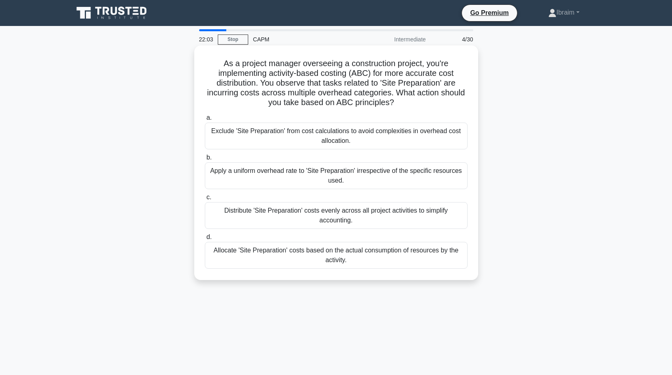
click at [308, 250] on div "Allocate 'Site Preparation' costs based on the actual consumption of resources …" at bounding box center [336, 255] width 263 height 27
click at [205, 240] on input "d. Allocate 'Site Preparation' costs based on the actual consumption of resourc…" at bounding box center [205, 236] width 0 height 5
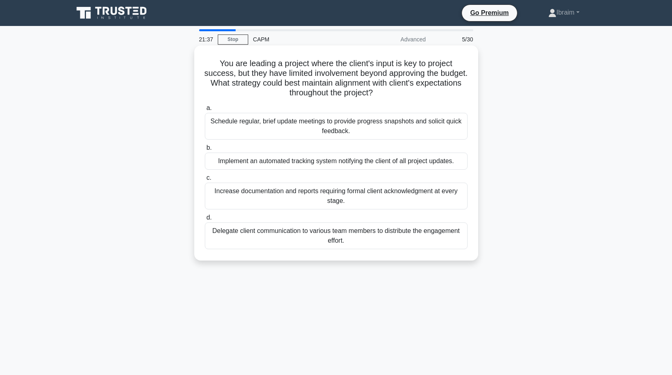
click at [319, 118] on div "Schedule regular, brief update meetings to provide progress snapshots and solic…" at bounding box center [336, 126] width 263 height 27
click at [205, 111] on input "a. Schedule regular, brief update meetings to provide progress snapshots and so…" at bounding box center [205, 107] width 0 height 5
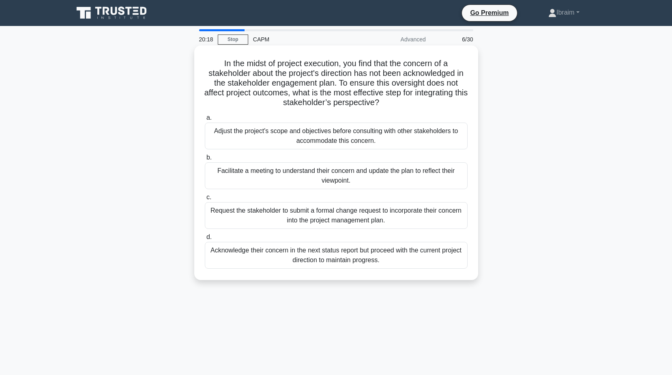
click at [369, 220] on div "Request the stakeholder to submit a formal change request to incorporate their …" at bounding box center [336, 215] width 263 height 27
click at [205, 200] on input "c. Request the stakeholder to submit a formal change request to incorporate the…" at bounding box center [205, 197] width 0 height 5
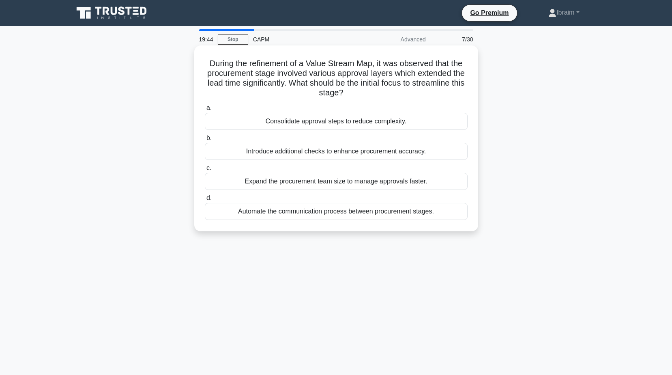
click at [347, 123] on div "Consolidate approval steps to reduce complexity." at bounding box center [336, 121] width 263 height 17
click at [205, 111] on input "a. Consolidate approval steps to reduce complexity." at bounding box center [205, 107] width 0 height 5
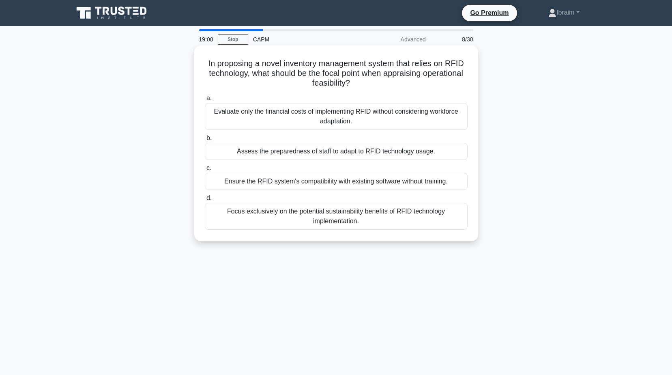
click at [340, 180] on div "Ensure the RFID system's compatibility with existing software without training." at bounding box center [336, 181] width 263 height 17
click at [205, 171] on input "c. Ensure the RFID system's compatibility with existing software without traini…" at bounding box center [205, 167] width 0 height 5
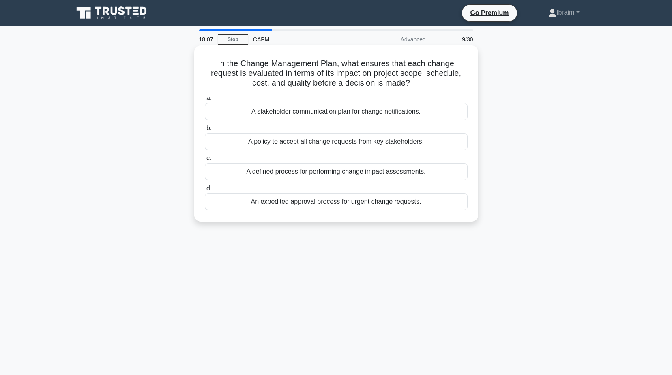
click at [358, 174] on div "A defined process for performing change impact assessments." at bounding box center [336, 171] width 263 height 17
click at [205, 161] on input "c. A defined process for performing change impact assessments." at bounding box center [205, 158] width 0 height 5
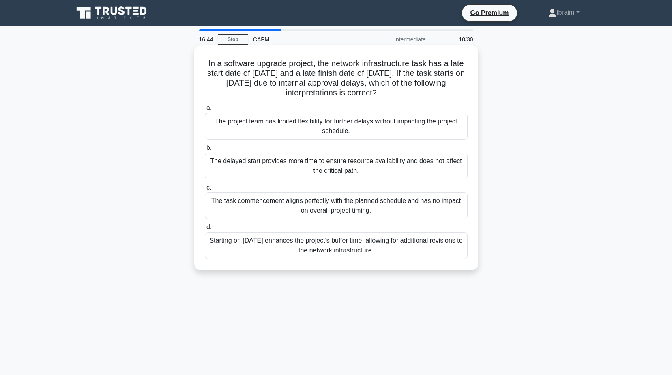
click at [270, 133] on div "The project team has limited flexibility for further delays without impacting t…" at bounding box center [336, 126] width 263 height 27
click at [205, 111] on input "a. The project team has limited flexibility for further delays without impactin…" at bounding box center [205, 107] width 0 height 5
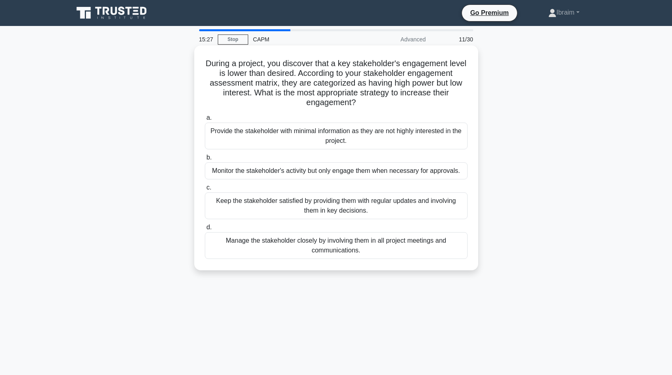
click at [287, 206] on div "Keep the stakeholder satisfied by providing them with regular updates and invol…" at bounding box center [336, 205] width 263 height 27
click at [205, 190] on input "c. Keep the stakeholder satisfied by providing them with regular updates and in…" at bounding box center [205, 187] width 0 height 5
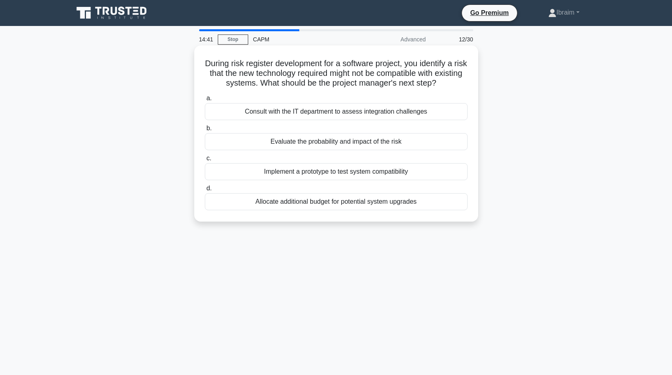
click at [338, 141] on div "Evaluate the probability and impact of the risk" at bounding box center [336, 141] width 263 height 17
click at [205, 131] on input "b. Evaluate the probability and impact of the risk" at bounding box center [205, 128] width 0 height 5
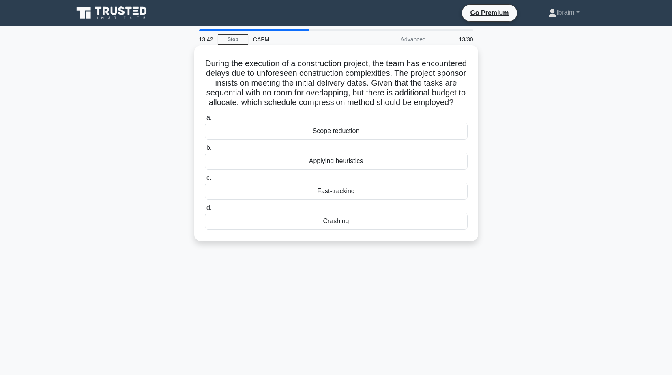
click at [320, 229] on div "Crashing" at bounding box center [336, 220] width 263 height 17
click at [205, 210] on input "d. Crashing" at bounding box center [205, 207] width 0 height 5
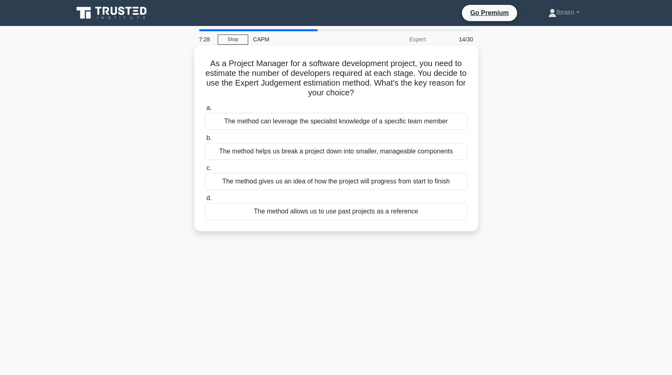
click at [235, 120] on div "The method can leverage the specialist knowledge of a specific team member" at bounding box center [336, 121] width 263 height 17
click at [205, 111] on input "a. The method can leverage the specialist knowledge of a specific team member" at bounding box center [205, 107] width 0 height 5
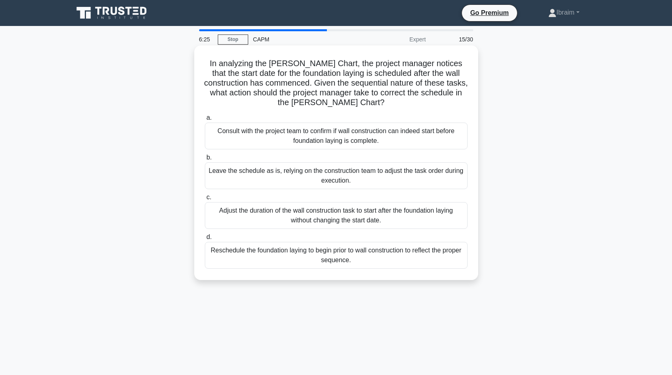
click at [328, 134] on div "Consult with the project team to confirm if wall construction can indeed start …" at bounding box center [336, 135] width 263 height 27
click at [205, 120] on input "a. Consult with the project team to confirm if wall construction can indeed sta…" at bounding box center [205, 117] width 0 height 5
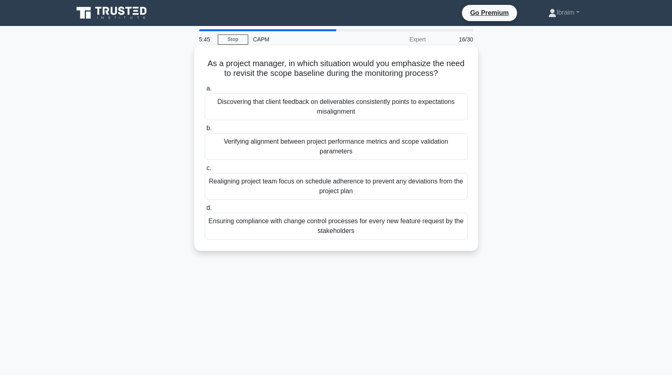
click at [337, 228] on div "Ensuring compliance with change control processes for every new feature request…" at bounding box center [336, 225] width 263 height 27
click at [205, 210] on input "d. Ensuring compliance with change control processes for every new feature requ…" at bounding box center [205, 207] width 0 height 5
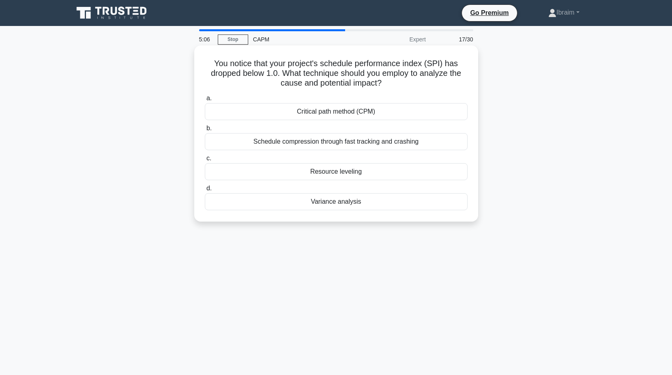
click at [347, 141] on div "Schedule compression through fast tracking and crashing" at bounding box center [336, 141] width 263 height 17
click at [205, 131] on input "b. Schedule compression through fast tracking and crashing" at bounding box center [205, 128] width 0 height 5
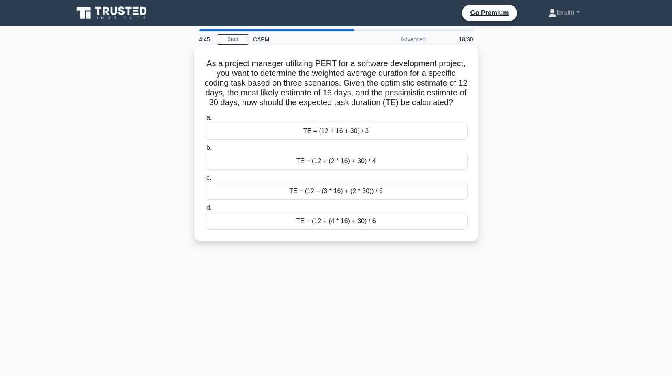
click at [346, 229] on div "TE = (12 + (4 * 16) + 30) / 6" at bounding box center [336, 220] width 263 height 17
click at [205, 210] on input "d. TE = (12 + (4 * 16) + 30) / 6" at bounding box center [205, 207] width 0 height 5
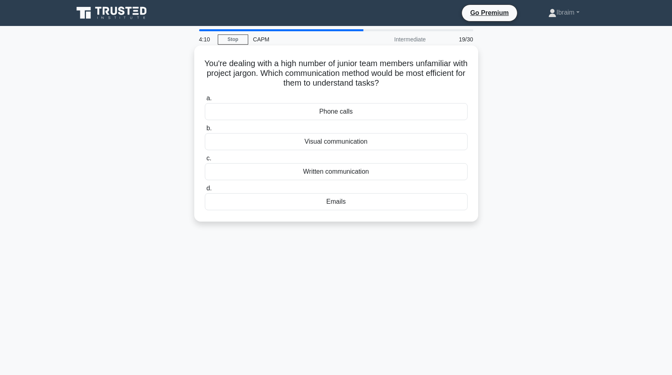
click at [355, 141] on div "Visual communication" at bounding box center [336, 141] width 263 height 17
click at [205, 131] on input "b. Visual communication" at bounding box center [205, 128] width 0 height 5
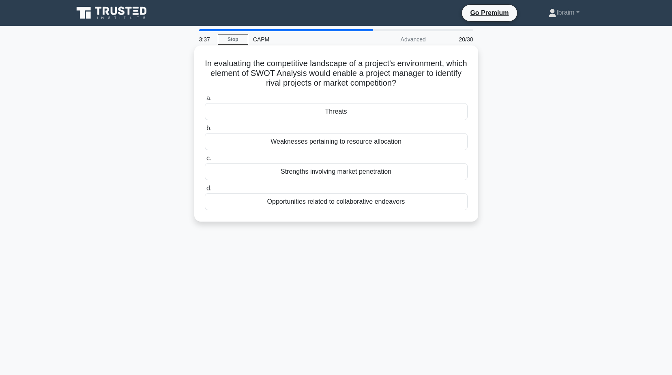
click at [362, 205] on div "Opportunities related to collaborative endeavors" at bounding box center [336, 201] width 263 height 17
click at [205, 191] on input "d. Opportunities related to collaborative endeavors" at bounding box center [205, 188] width 0 height 5
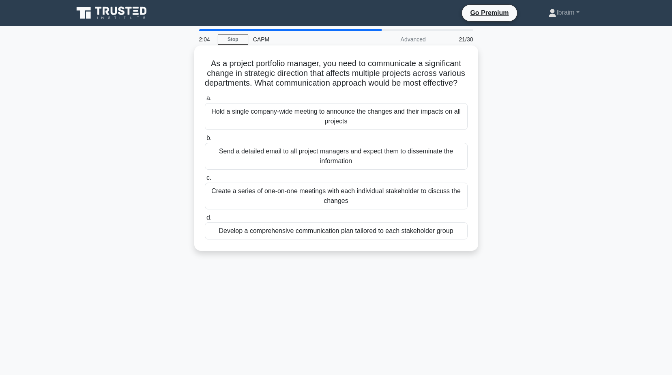
click at [366, 239] on div "Develop a comprehensive communication plan tailored to each stakeholder group" at bounding box center [336, 230] width 263 height 17
click at [205, 220] on input "d. Develop a comprehensive communication plan tailored to each stakeholder group" at bounding box center [205, 217] width 0 height 5
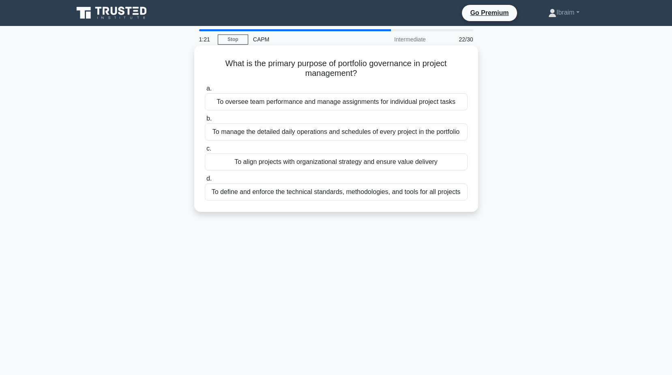
click at [401, 104] on div "To oversee team performance and manage assignments for individual project tasks" at bounding box center [336, 101] width 263 height 17
click at [205, 91] on input "a. To oversee team performance and manage assignments for individual project ta…" at bounding box center [205, 88] width 0 height 5
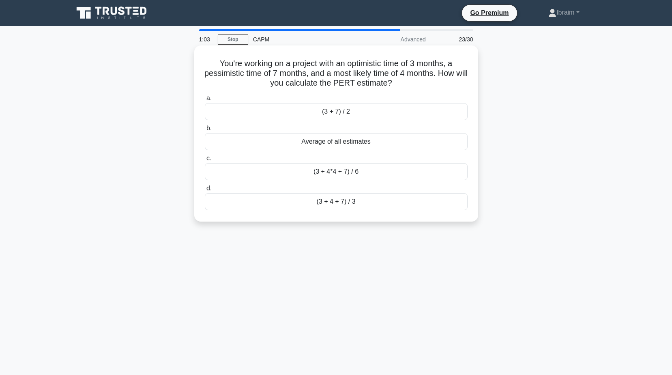
click at [359, 173] on div "(3 + 4*4 + 7) / 6" at bounding box center [336, 171] width 263 height 17
click at [205, 161] on input "c. (3 + 4*4 + 7) / 6" at bounding box center [205, 158] width 0 height 5
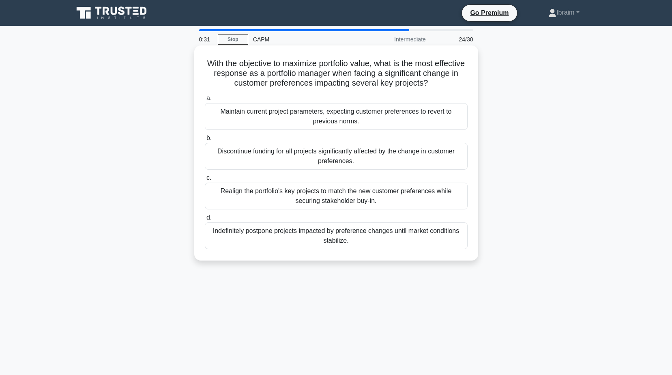
click at [369, 231] on div "Indefinitely postpone projects impacted by preference changes until market cond…" at bounding box center [336, 235] width 263 height 27
click at [205, 220] on input "d. Indefinitely postpone projects impacted by preference changes until market c…" at bounding box center [205, 217] width 0 height 5
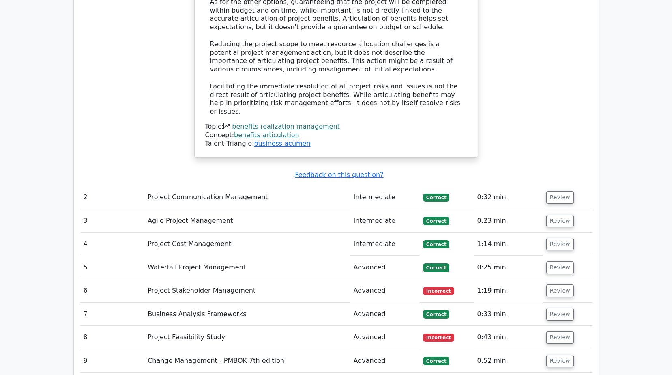
scroll to position [1257, 0]
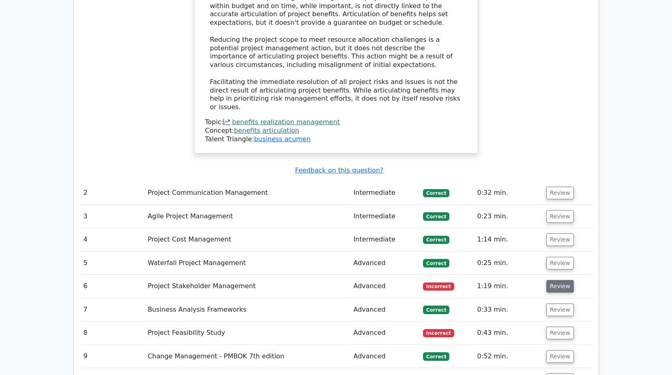
click at [556, 280] on button "Review" at bounding box center [560, 286] width 28 height 13
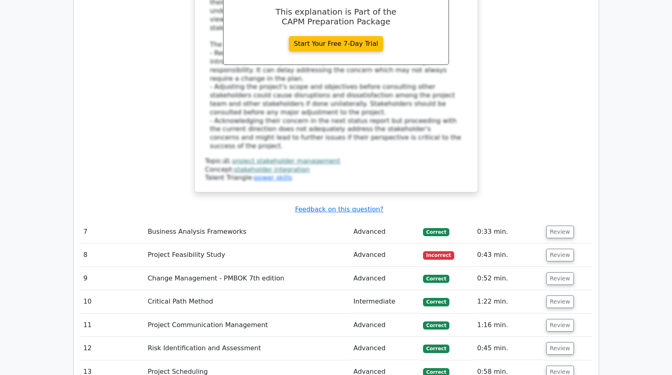
scroll to position [1824, 0]
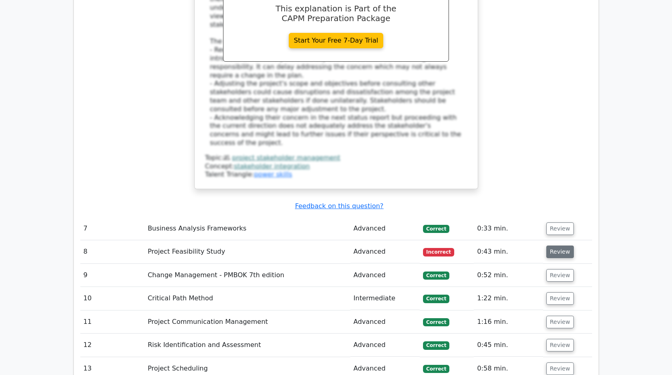
click at [554, 245] on button "Review" at bounding box center [560, 251] width 28 height 13
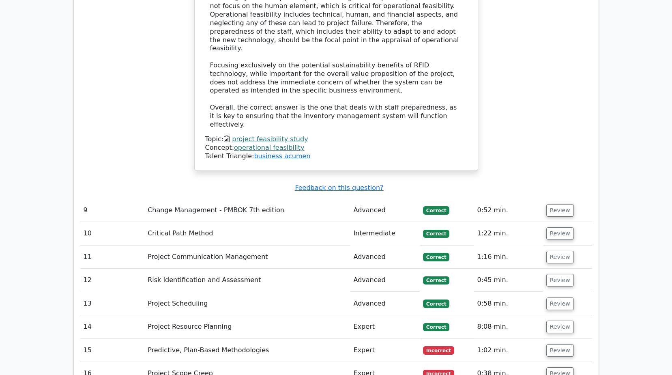
scroll to position [2392, 0]
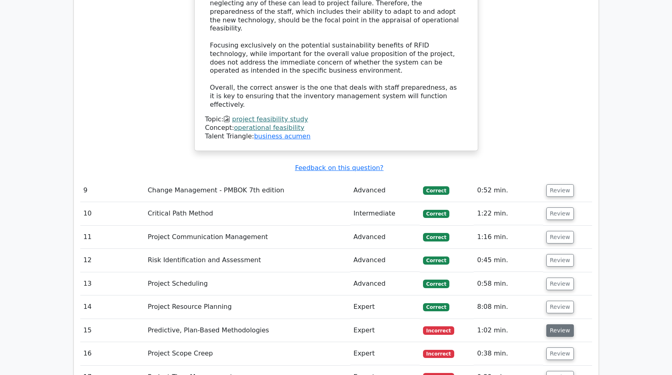
click at [565, 324] on button "Review" at bounding box center [560, 330] width 28 height 13
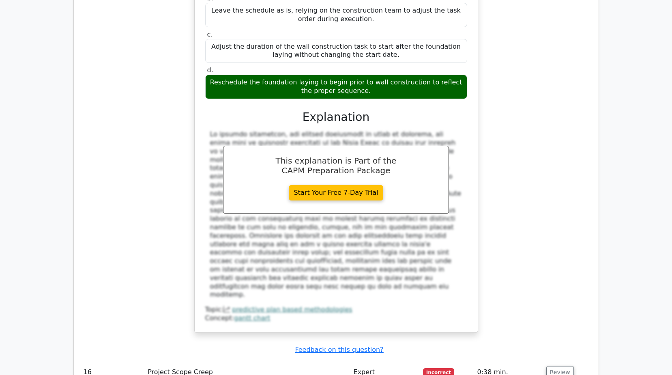
scroll to position [2878, 0]
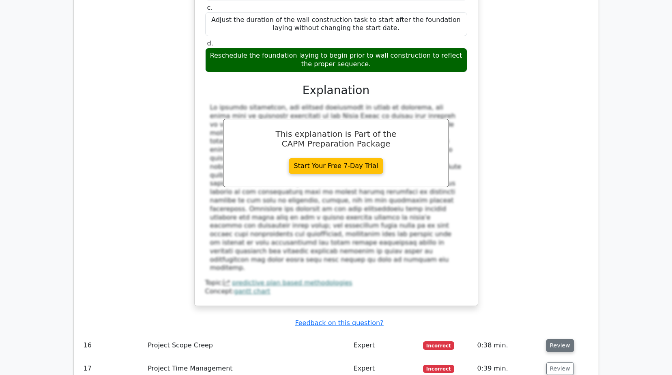
click at [548, 339] on button "Review" at bounding box center [560, 345] width 28 height 13
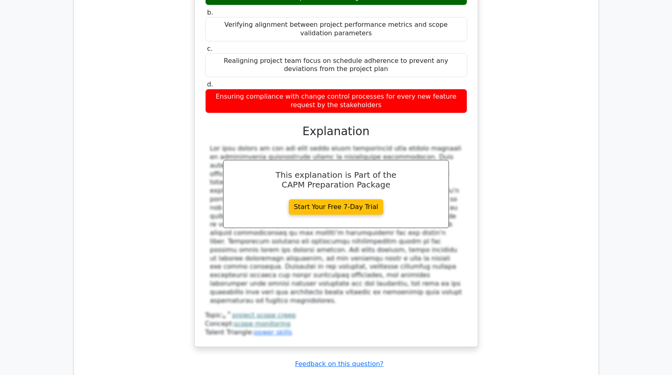
scroll to position [3324, 0]
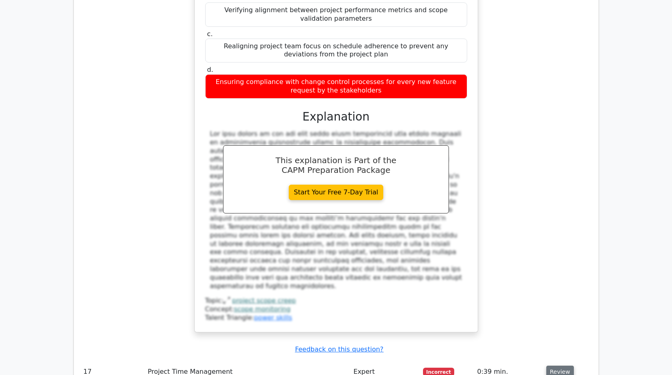
click at [559, 365] on button "Review" at bounding box center [560, 371] width 28 height 13
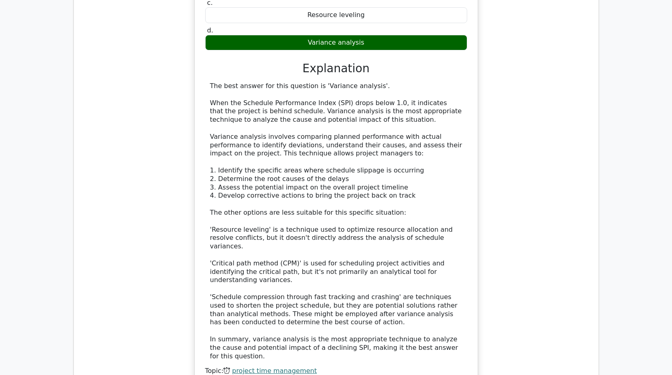
scroll to position [3851, 0]
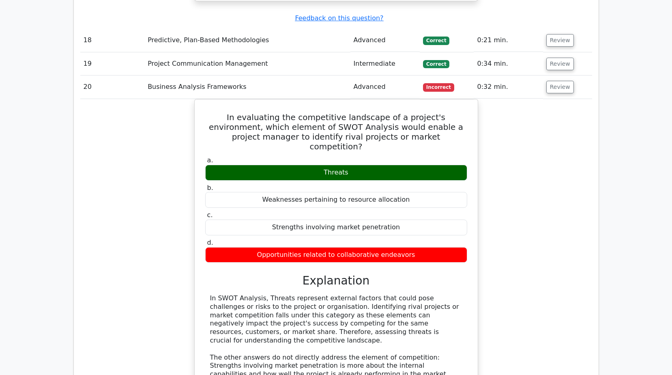
scroll to position [4216, 0]
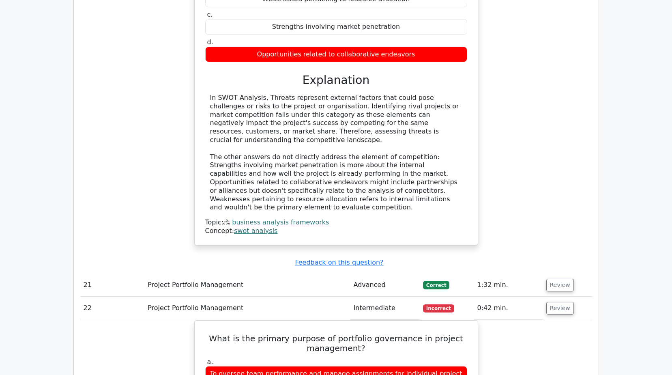
scroll to position [4560, 0]
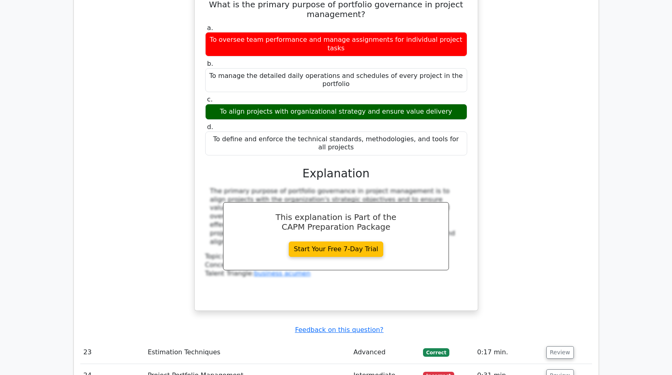
scroll to position [4763, 0]
